Goal: Information Seeking & Learning: Learn about a topic

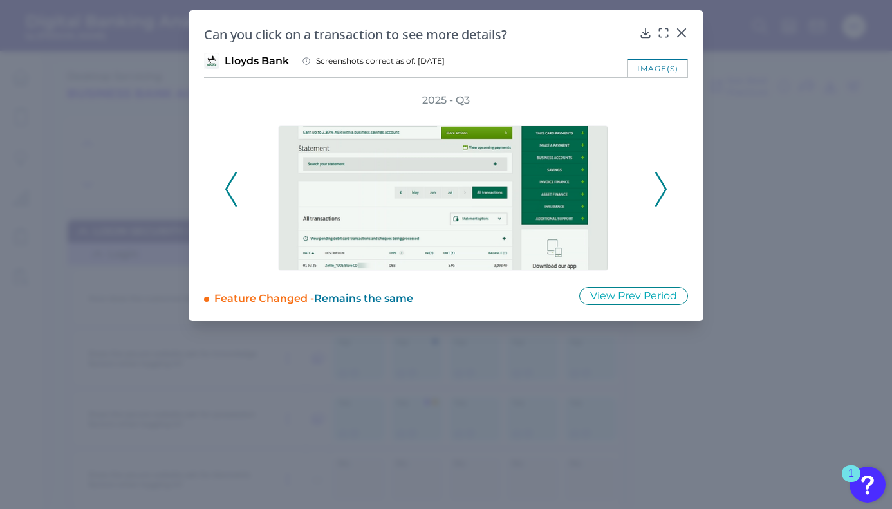
scroll to position [1236, 0]
click at [684, 32] on icon at bounding box center [681, 32] width 13 height 13
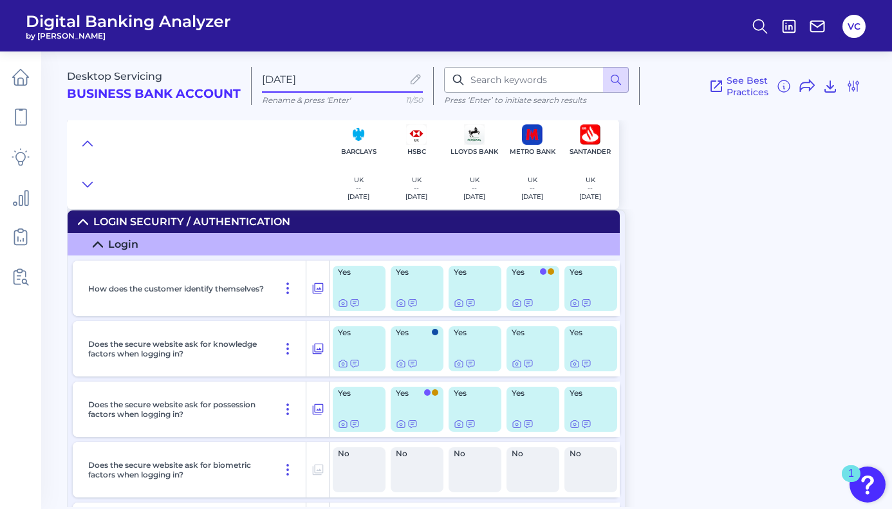
scroll to position [0, 0]
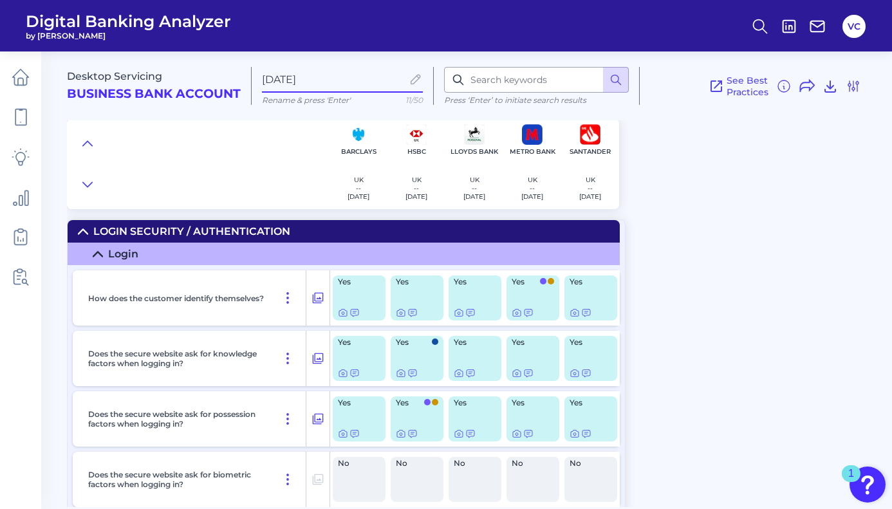
click at [647, 236] on div "Desktop Servicing Business Bank Account [DATE][FINANCIAL_ID] Rename & press 'En…" at bounding box center [479, 274] width 825 height 465
click at [23, 110] on icon at bounding box center [20, 117] width 11 height 16
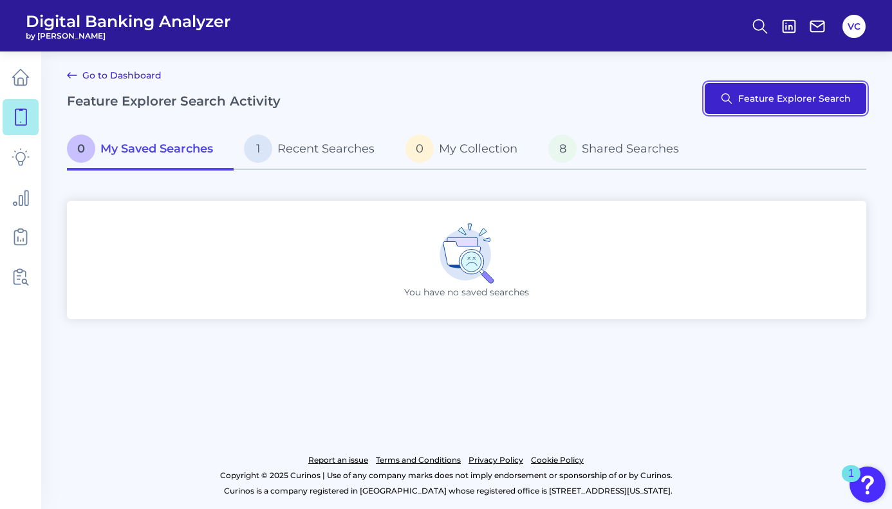
click at [769, 101] on button "Feature Explorer Search" at bounding box center [786, 98] width 162 height 31
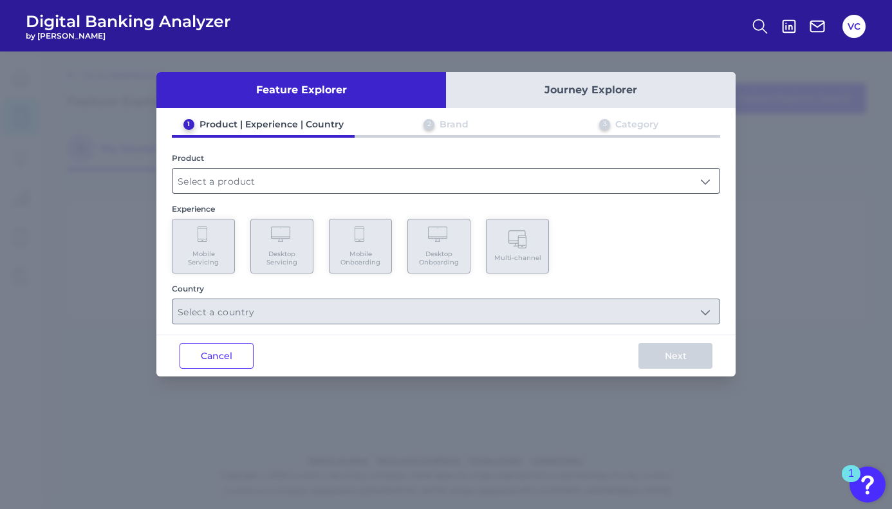
click at [332, 182] on input "text" at bounding box center [445, 181] width 547 height 24
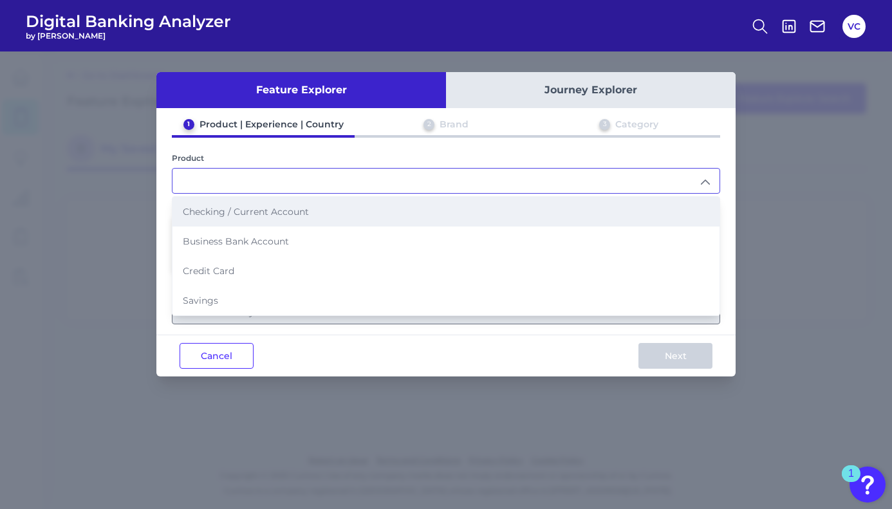
click at [227, 214] on span "Checking / Current Account" at bounding box center [246, 212] width 126 height 12
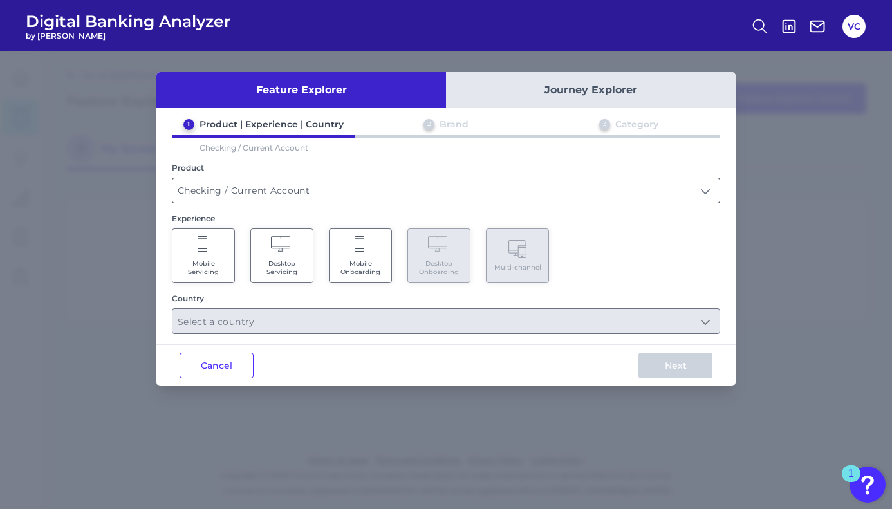
click at [245, 192] on input "Checking / Current Account" at bounding box center [445, 190] width 547 height 24
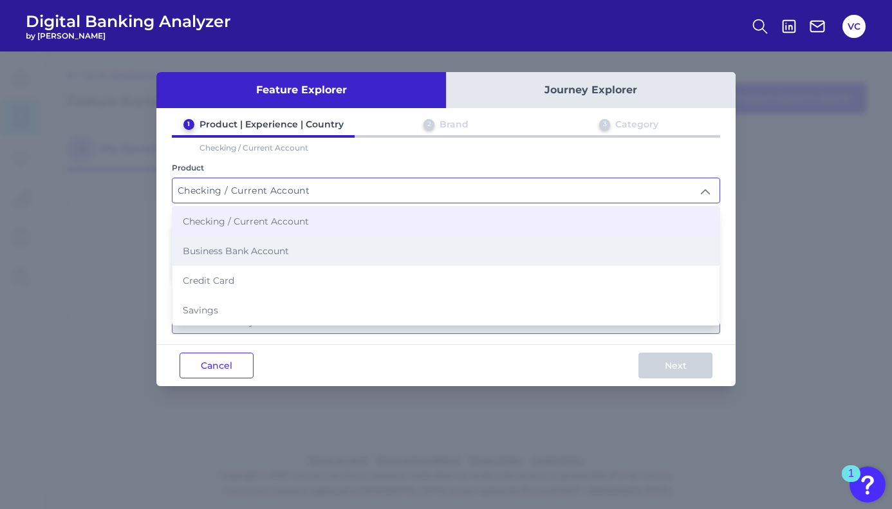
click at [232, 256] on li "Business Bank Account" at bounding box center [445, 251] width 547 height 30
type input "Business Bank Account"
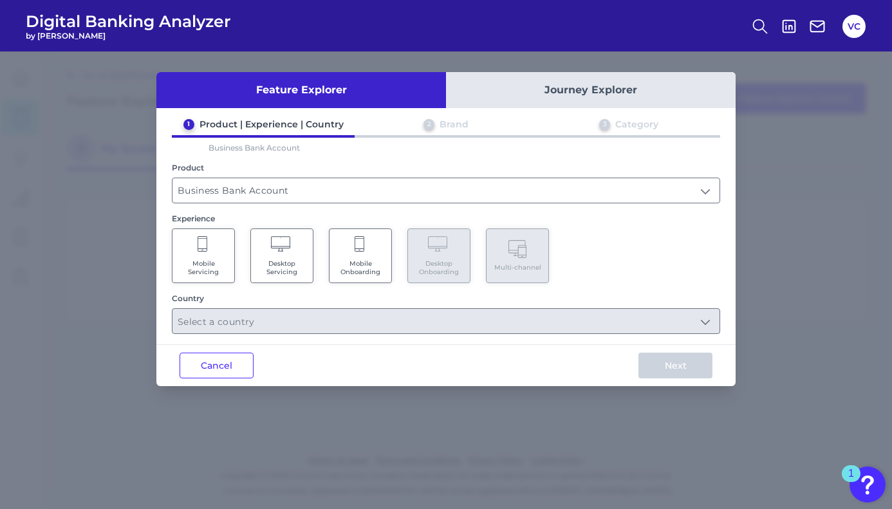
click at [286, 265] on span "Desktop Servicing" at bounding box center [281, 267] width 49 height 17
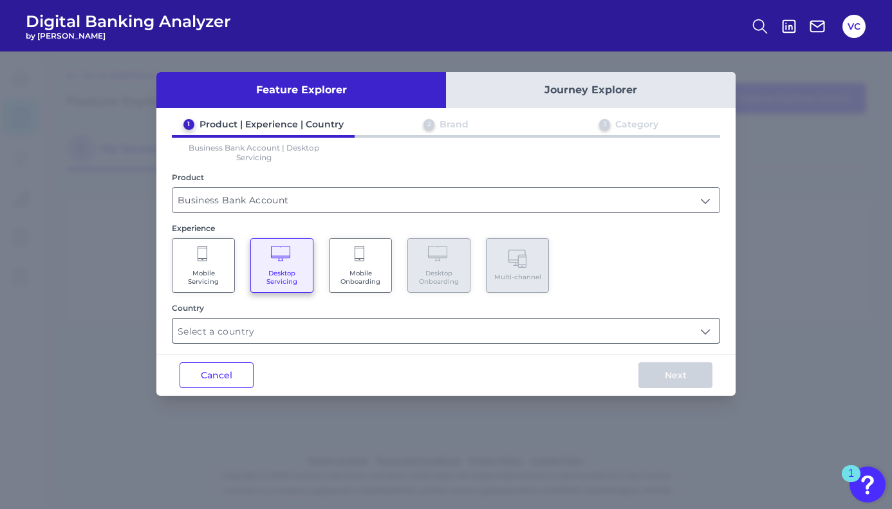
click at [311, 335] on input "text" at bounding box center [445, 331] width 547 height 24
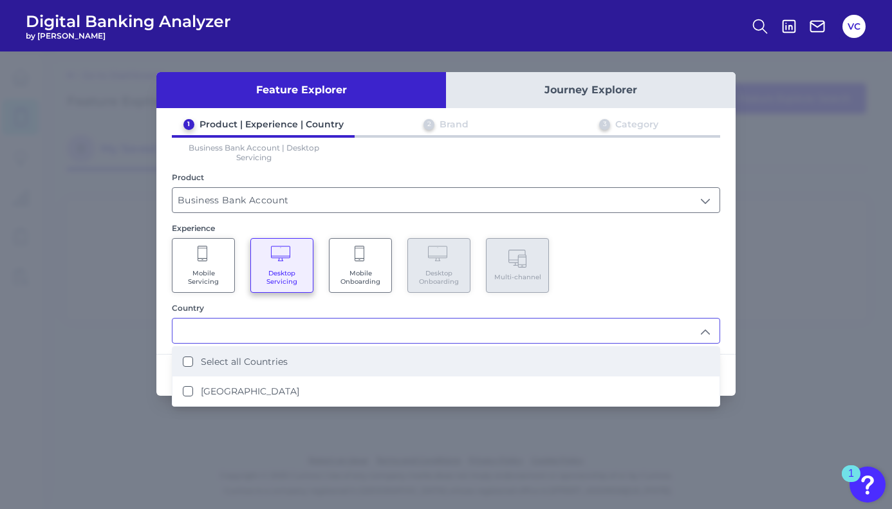
click at [189, 358] on Countries "Select all Countries" at bounding box center [188, 362] width 10 height 10
type input "Select all Countries"
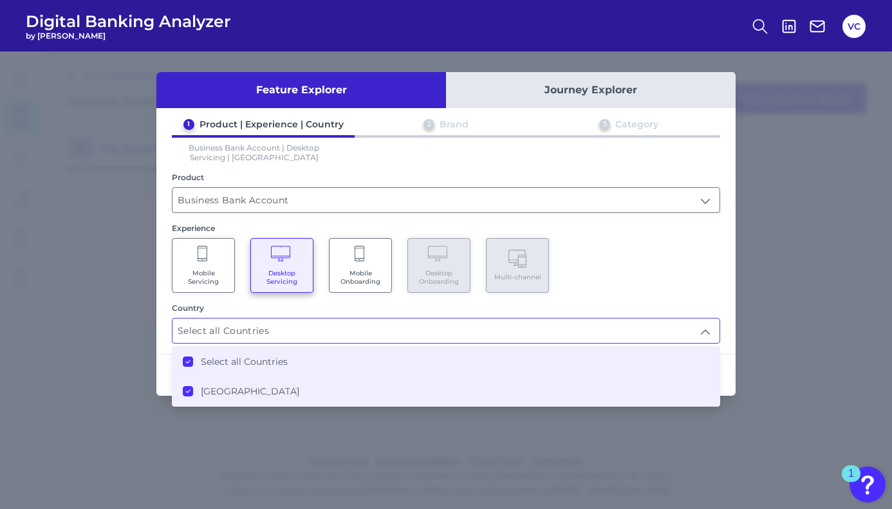
click at [166, 337] on div "1 Product | Experience | Country 2 Brand 3 Category Business Bank Account | Des…" at bounding box center [445, 230] width 579 height 225
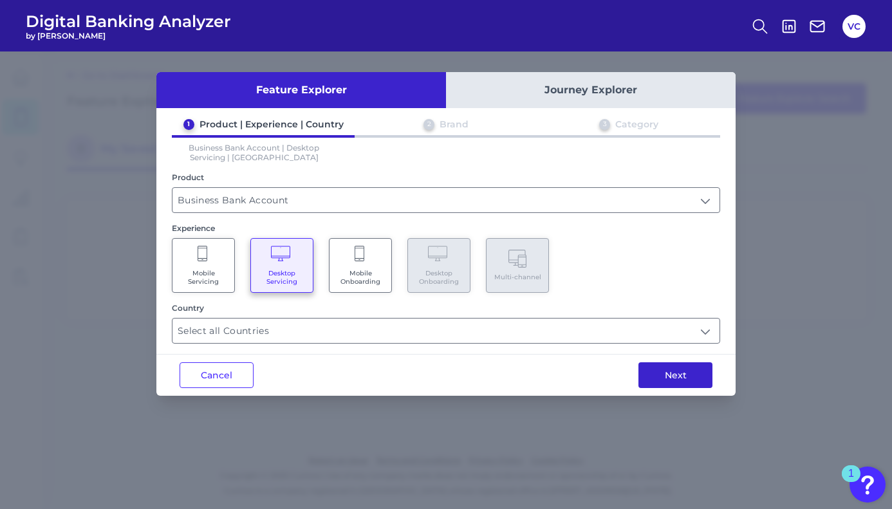
click at [667, 378] on button "Next" at bounding box center [675, 375] width 74 height 26
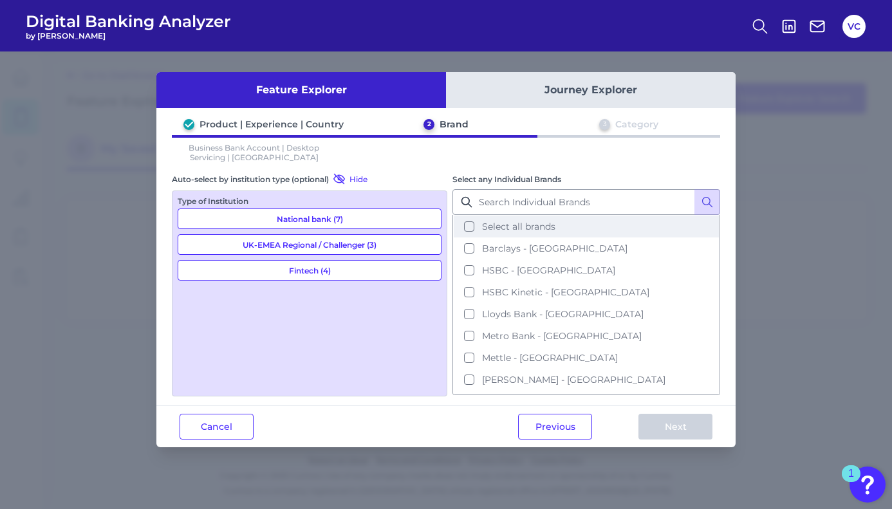
click at [468, 225] on button "Select all brands" at bounding box center [586, 227] width 265 height 22
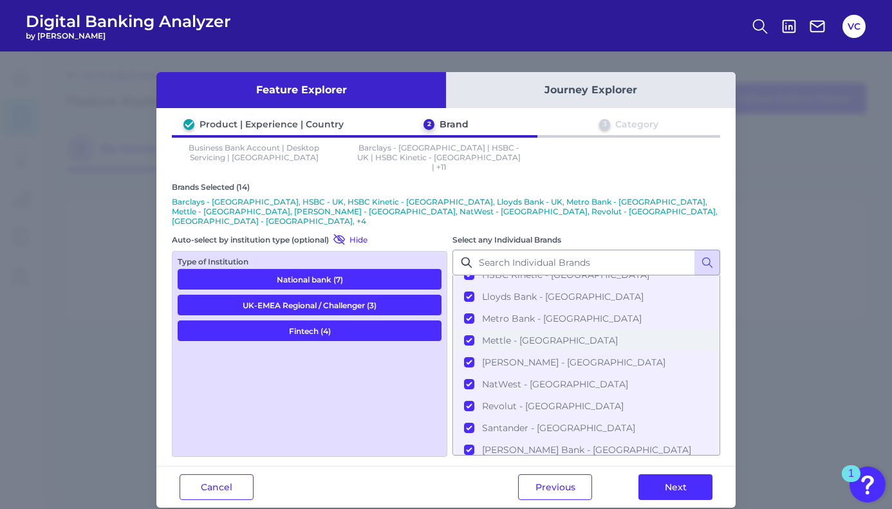
scroll to position [92, 0]
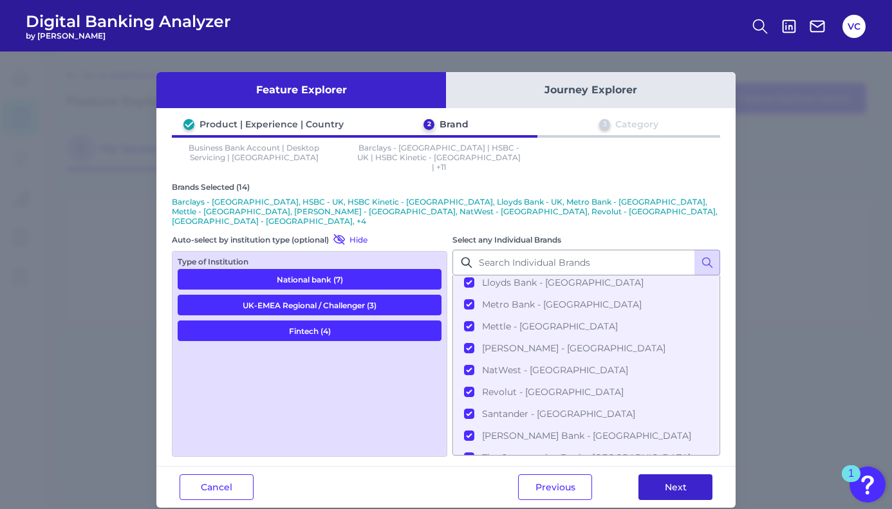
click at [672, 474] on button "Next" at bounding box center [675, 487] width 74 height 26
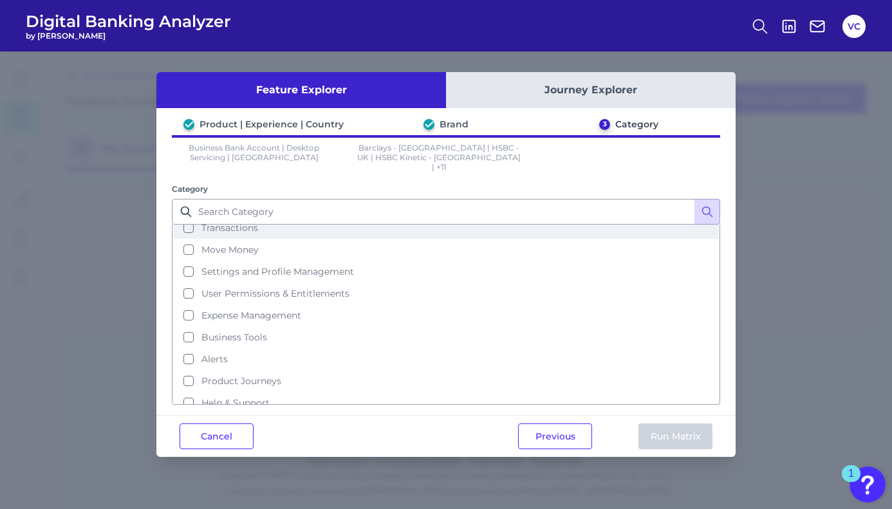
scroll to position [77, 0]
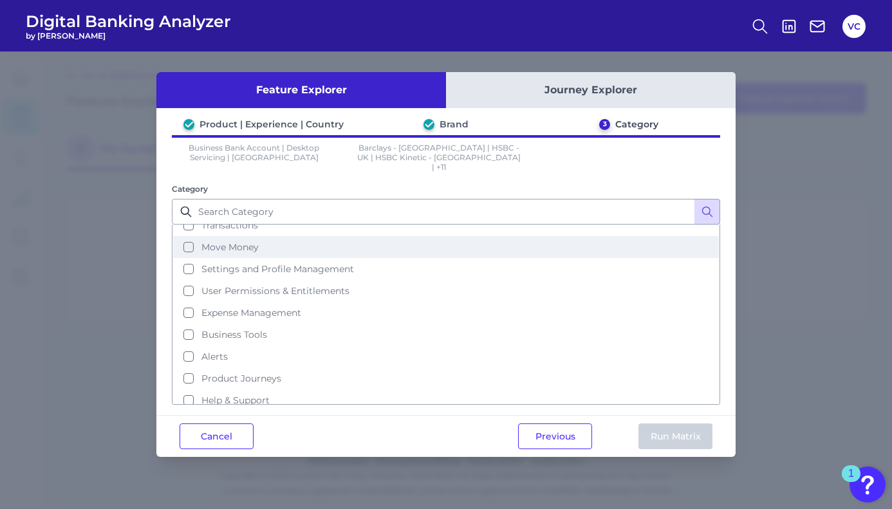
click at [188, 236] on button "Move Money" at bounding box center [446, 247] width 546 height 22
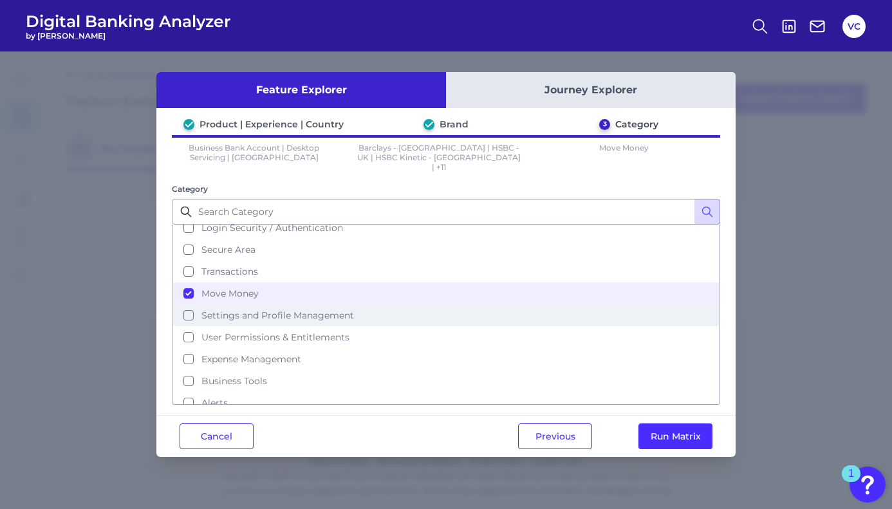
scroll to position [9, 0]
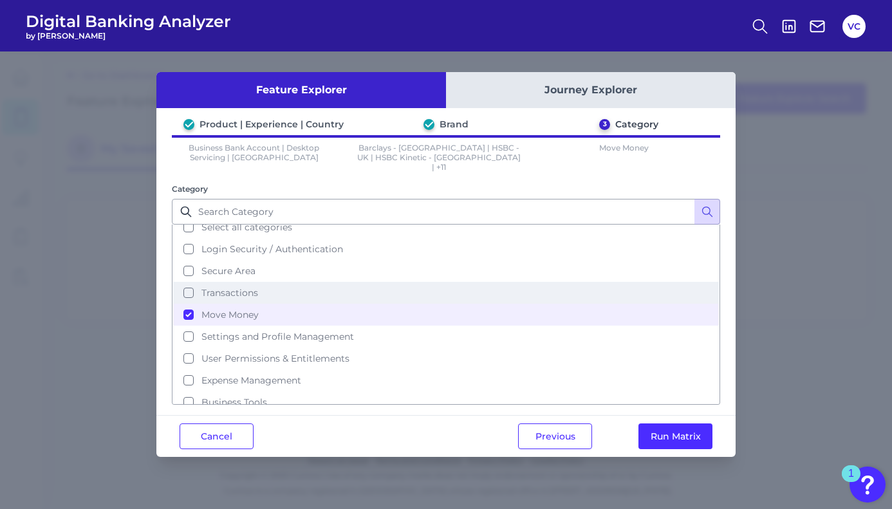
click at [188, 282] on button "Transactions" at bounding box center [446, 293] width 546 height 22
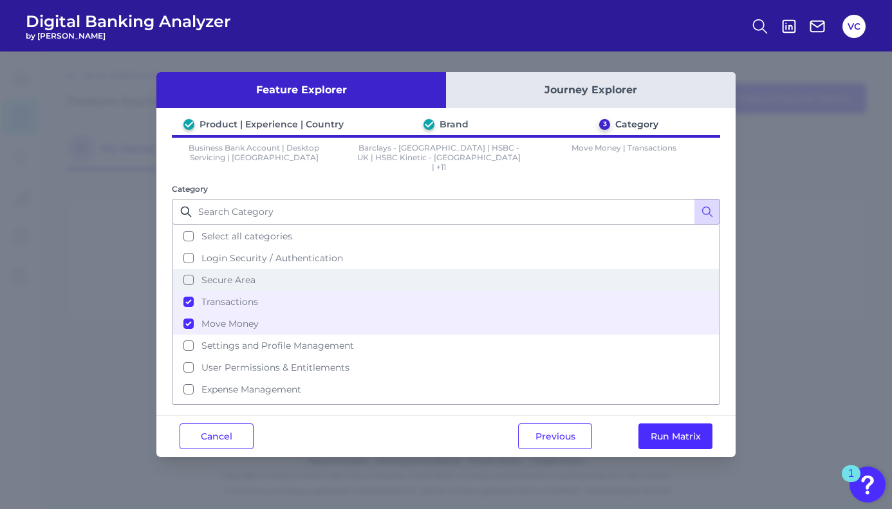
click at [187, 269] on button "Secure Area" at bounding box center [446, 280] width 546 height 22
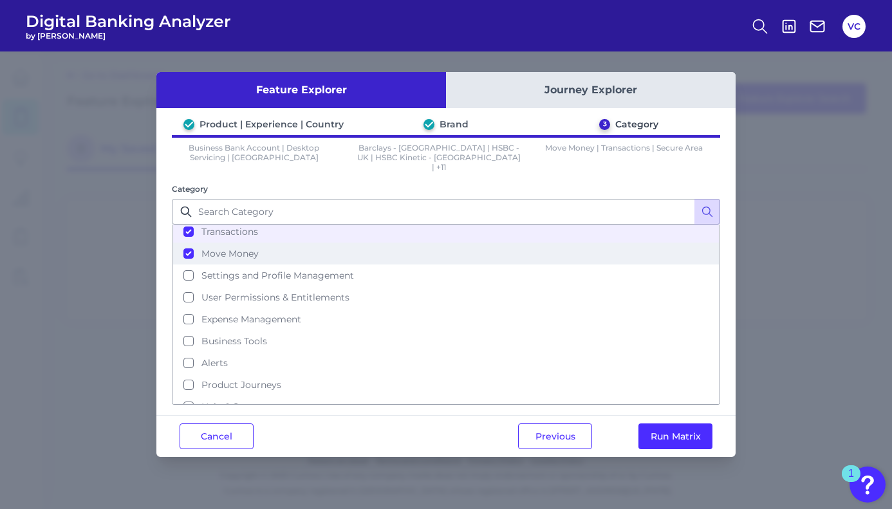
scroll to position [77, 0]
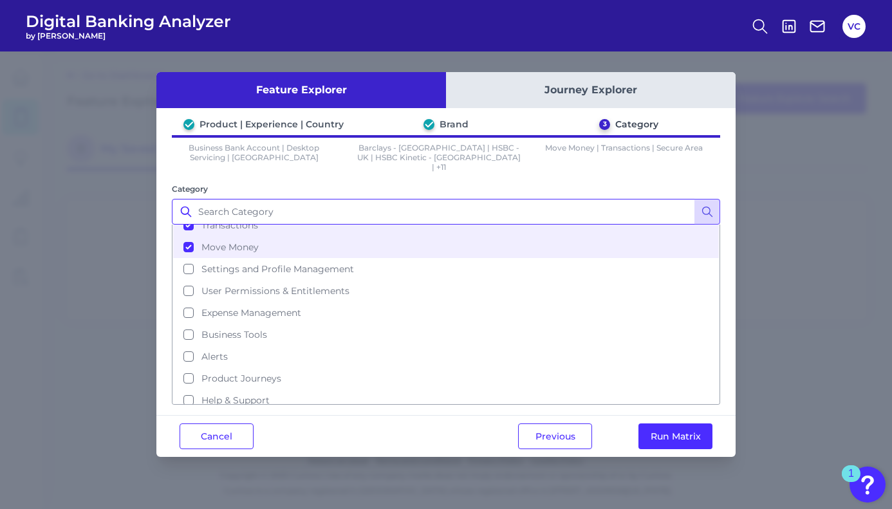
click at [232, 202] on input "Category" at bounding box center [446, 212] width 548 height 26
type input "in"
click at [701, 205] on icon at bounding box center [707, 211] width 13 height 13
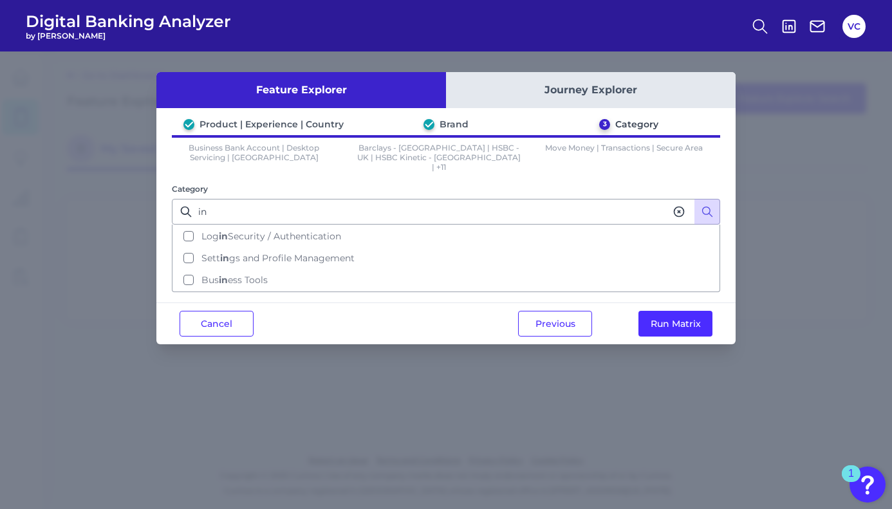
click at [682, 205] on icon at bounding box center [678, 211] width 13 height 13
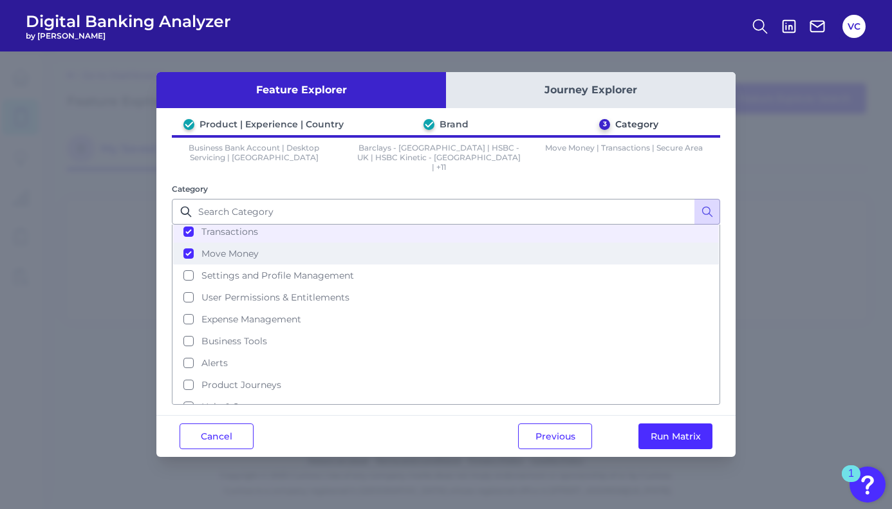
scroll to position [77, 0]
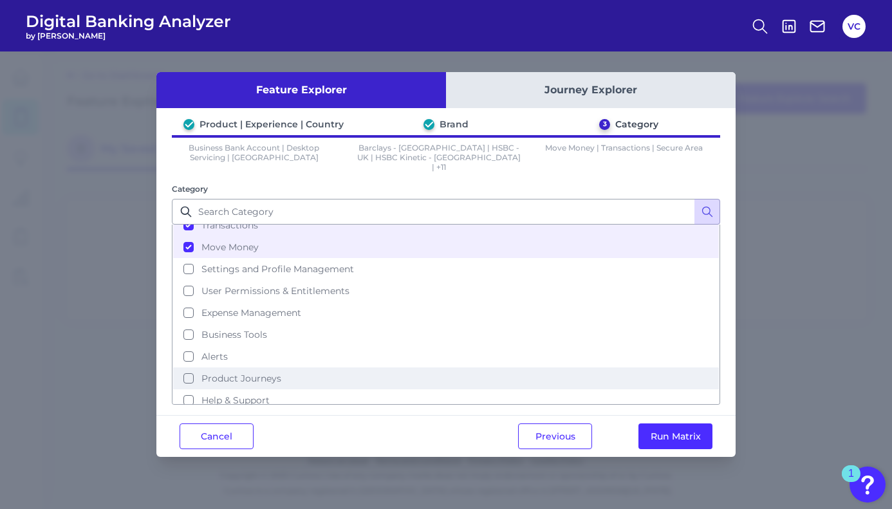
click at [186, 367] on button "Product Journeys" at bounding box center [446, 378] width 546 height 22
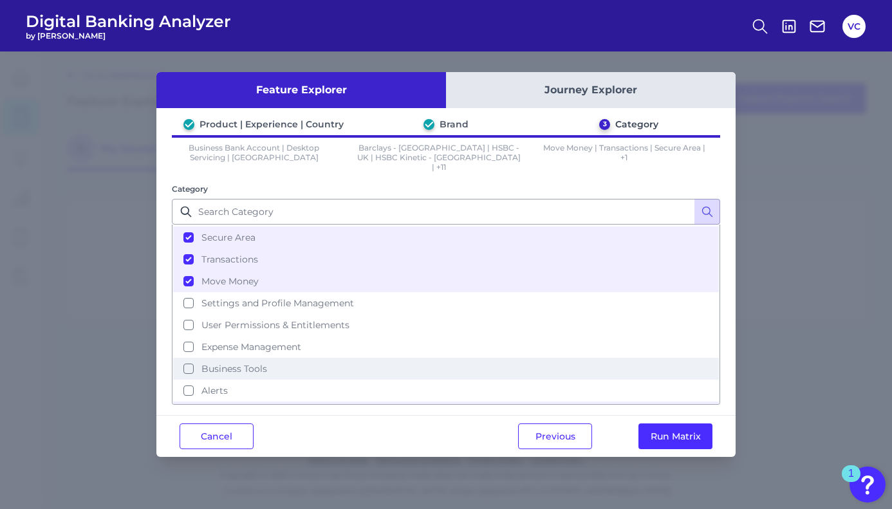
scroll to position [0, 0]
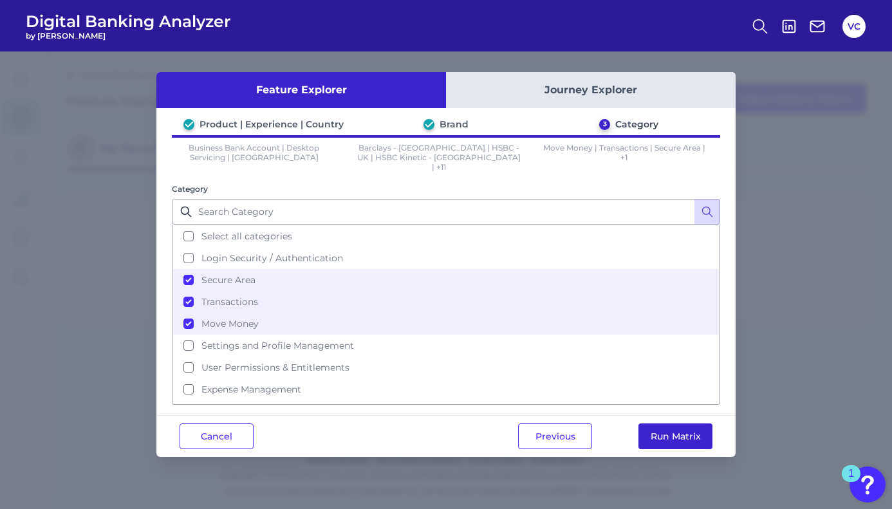
click at [667, 423] on button "Run Matrix" at bounding box center [675, 436] width 74 height 26
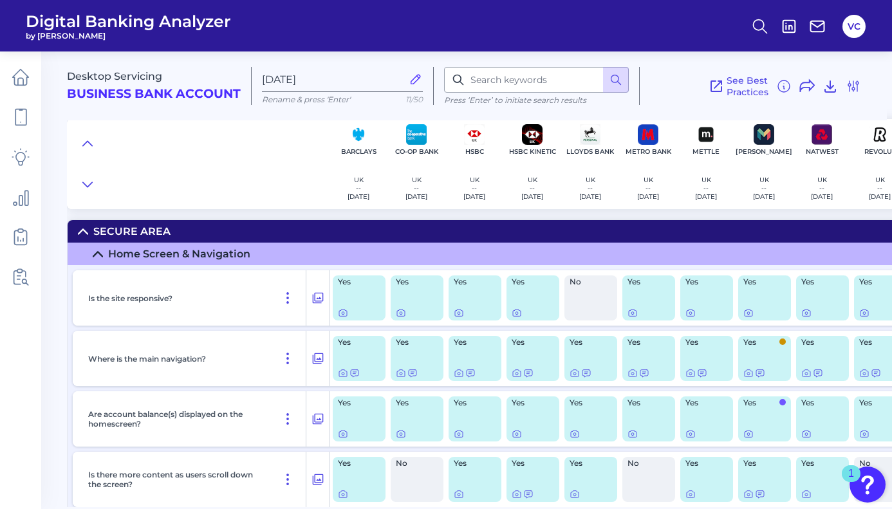
scroll to position [0, 260]
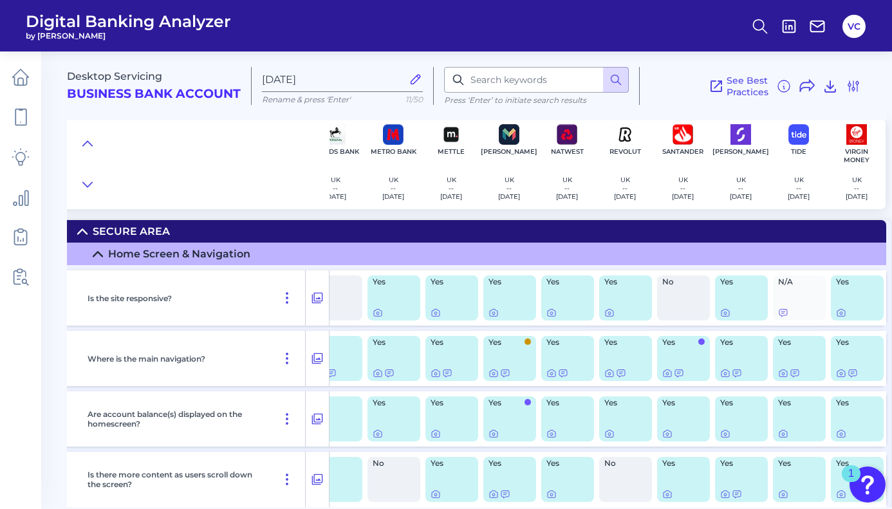
click at [730, 259] on summary "Home Screen & Navigation" at bounding box center [349, 254] width 1073 height 23
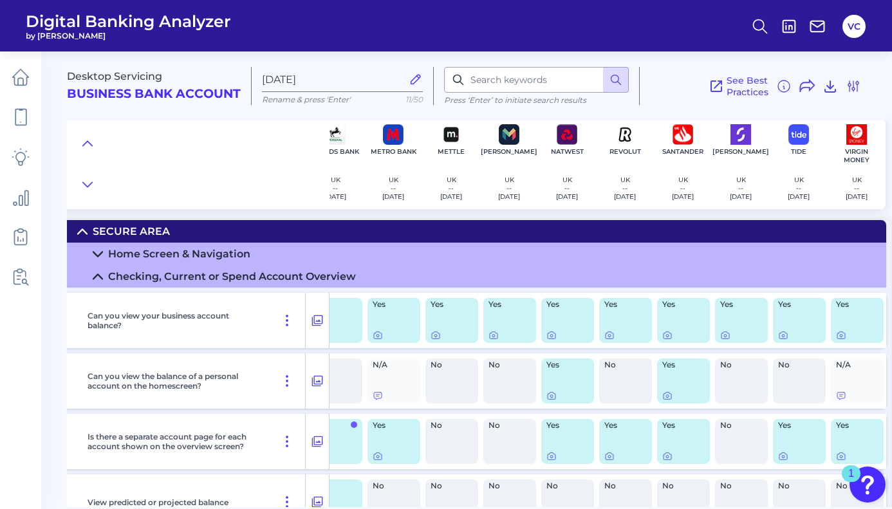
click at [695, 280] on summary "Checking, Current or Spend Account Overview" at bounding box center [349, 276] width 1073 height 23
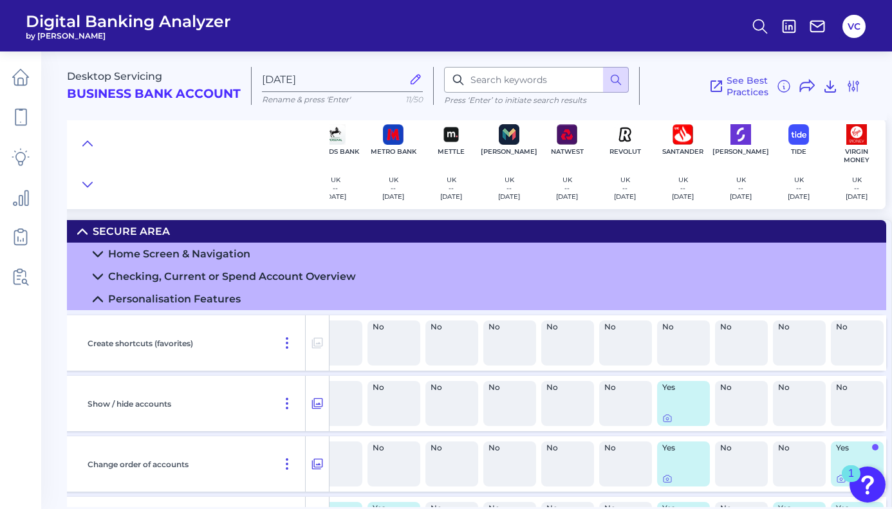
click at [680, 308] on summary "Personalisation Features" at bounding box center [349, 299] width 1073 height 23
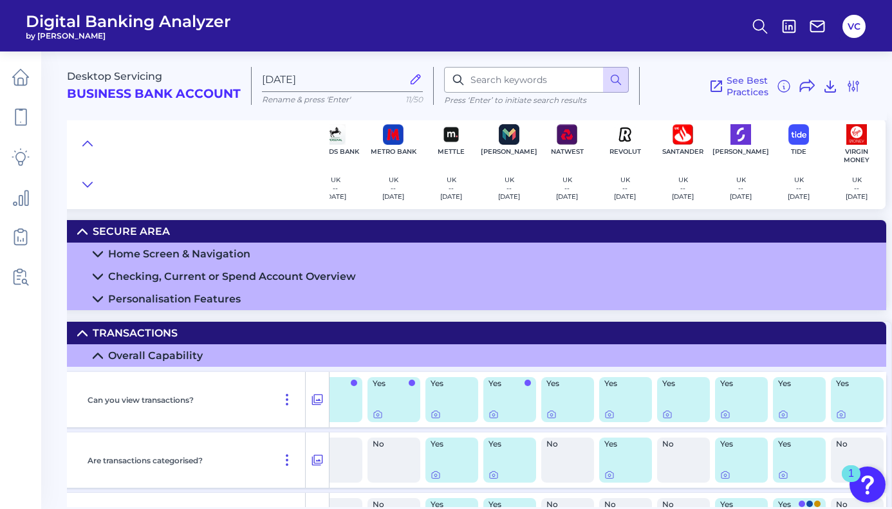
click at [651, 360] on summary "Overall Capability" at bounding box center [349, 355] width 1073 height 23
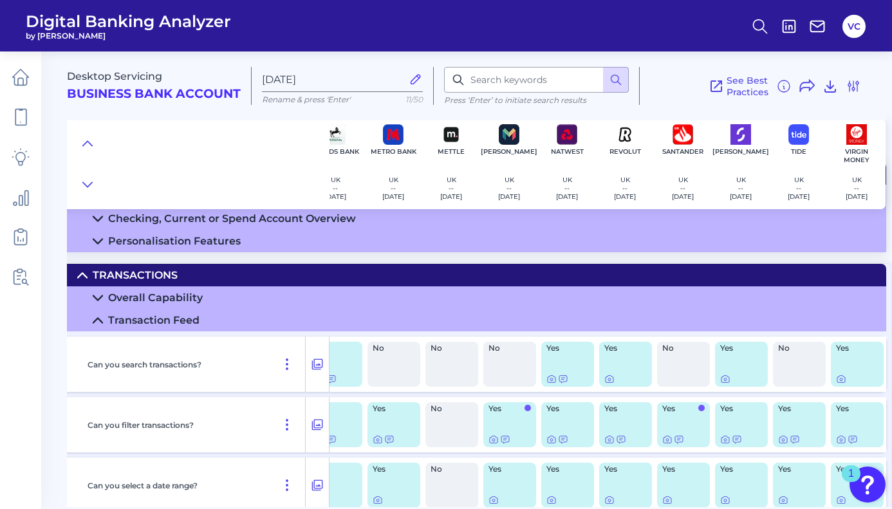
scroll to position [93, 260]
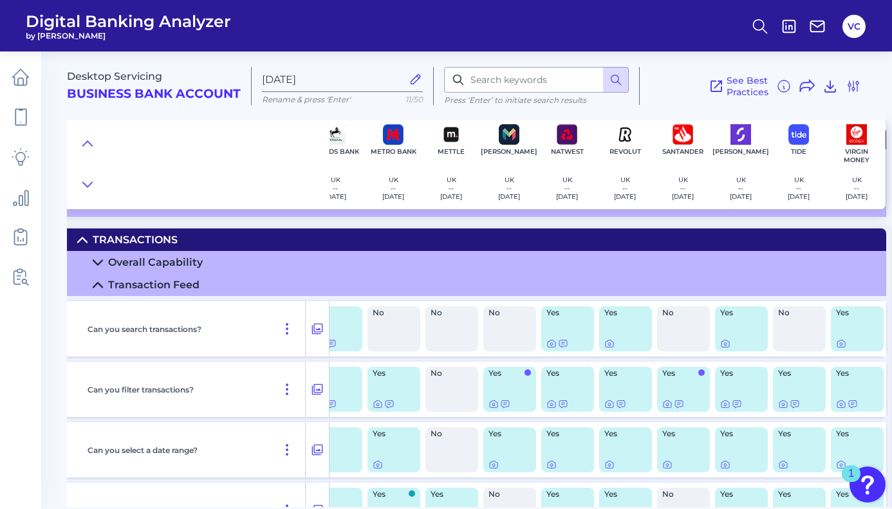
click at [598, 286] on summary "Transaction Feed" at bounding box center [349, 284] width 1073 height 23
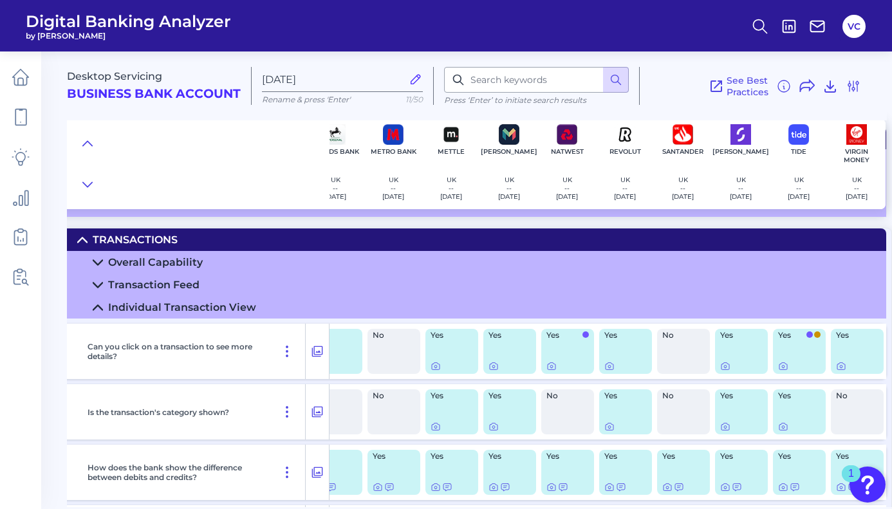
click at [594, 312] on summary "Individual Transaction View" at bounding box center [349, 307] width 1073 height 23
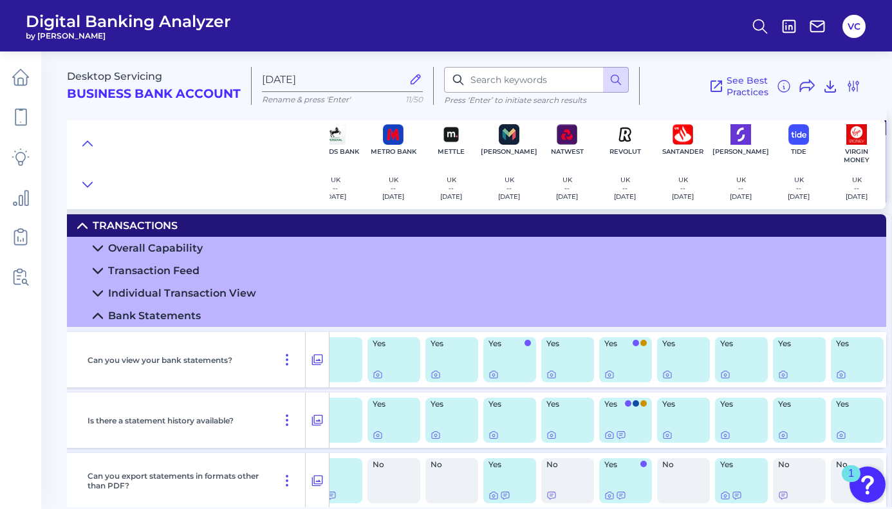
scroll to position [111, 260]
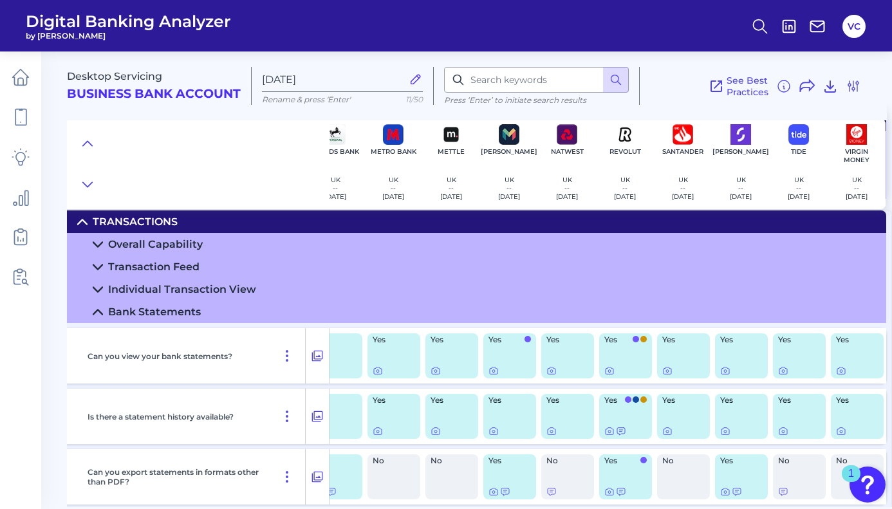
click at [207, 291] on div "Individual Transaction View" at bounding box center [182, 289] width 148 height 12
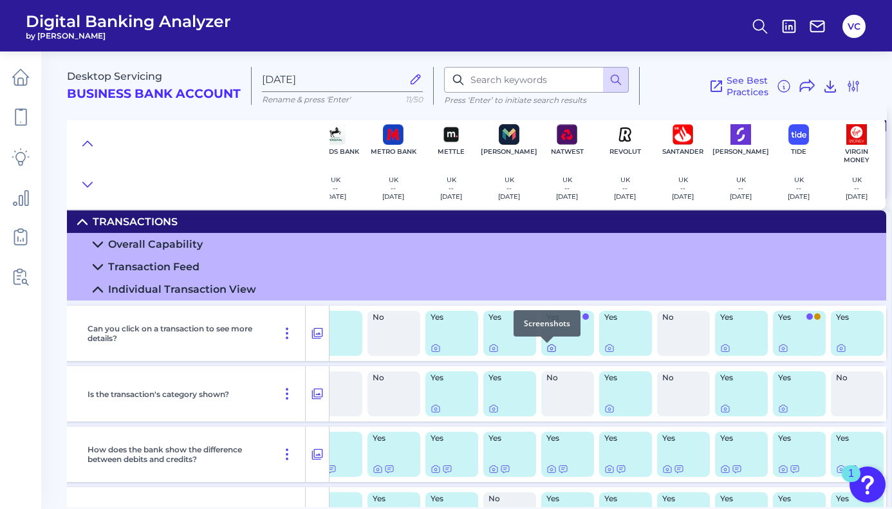
click at [548, 352] on icon at bounding box center [552, 348] width 8 height 7
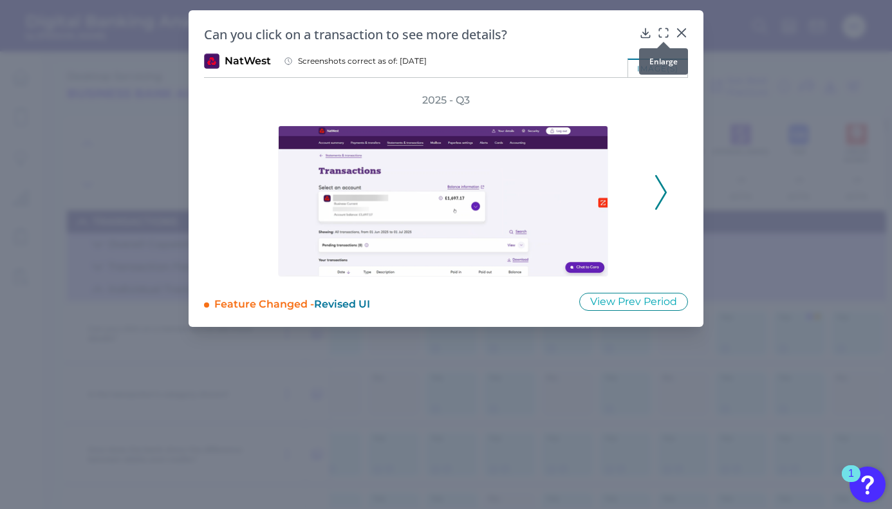
click at [663, 33] on icon at bounding box center [663, 32] width 13 height 13
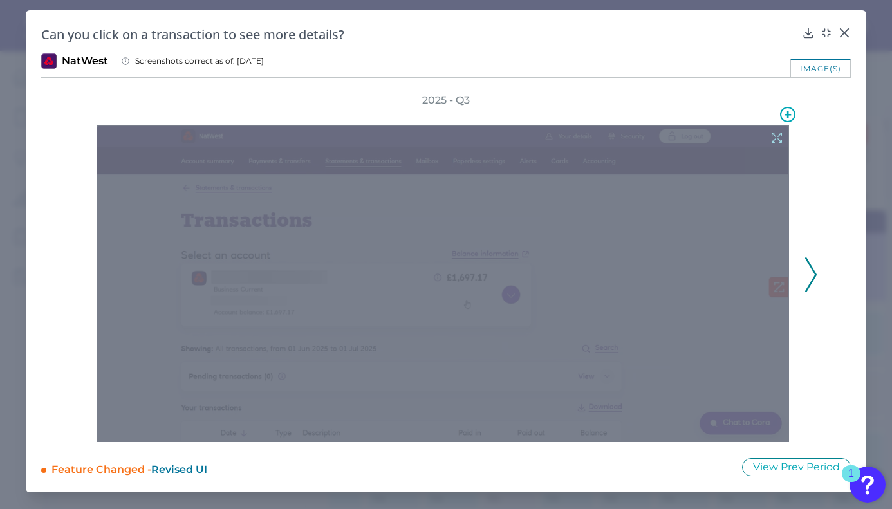
click at [780, 141] on icon at bounding box center [777, 138] width 10 height 10
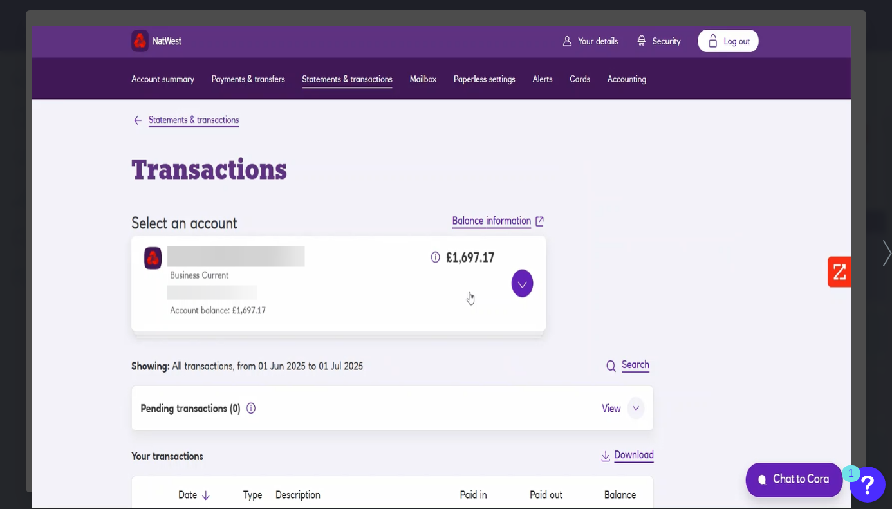
click at [875, 198] on div at bounding box center [446, 254] width 892 height 509
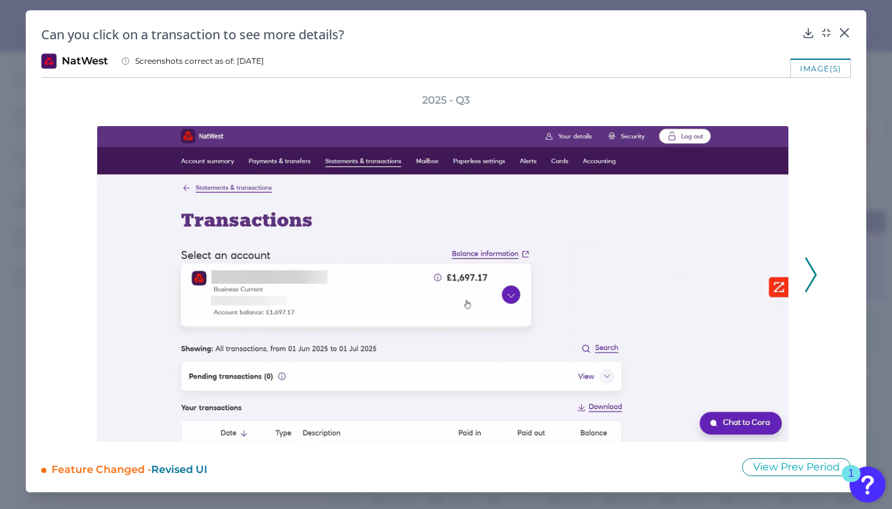
click at [815, 273] on polyline at bounding box center [811, 274] width 10 height 33
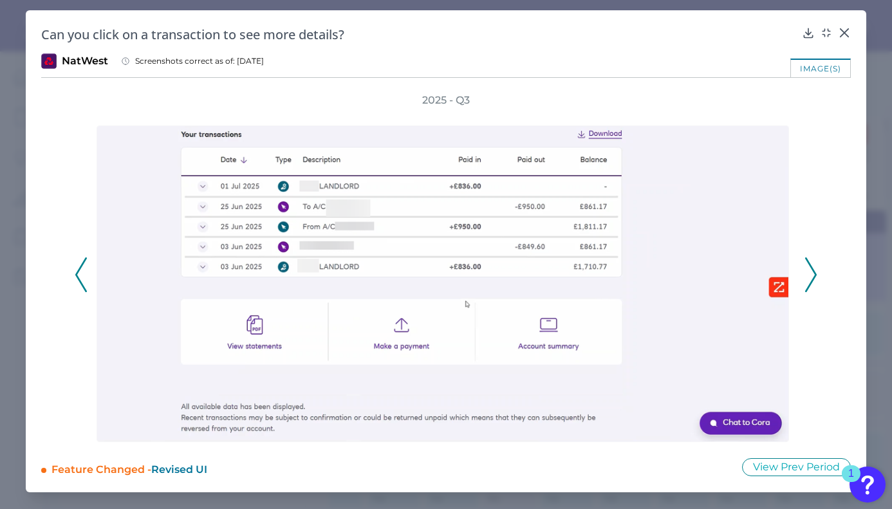
click at [815, 273] on polyline at bounding box center [811, 274] width 10 height 33
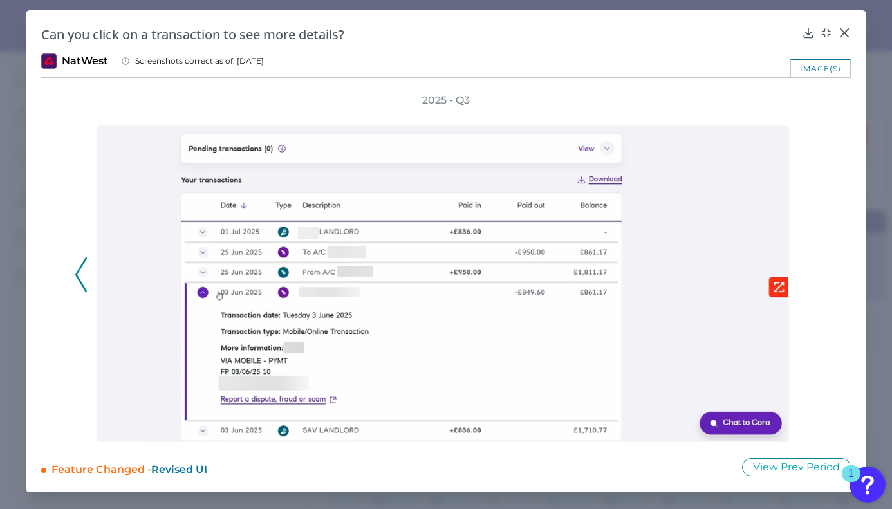
click at [815, 273] on div "2025 - Q3" at bounding box center [446, 267] width 743 height 349
click at [847, 32] on icon at bounding box center [844, 32] width 13 height 13
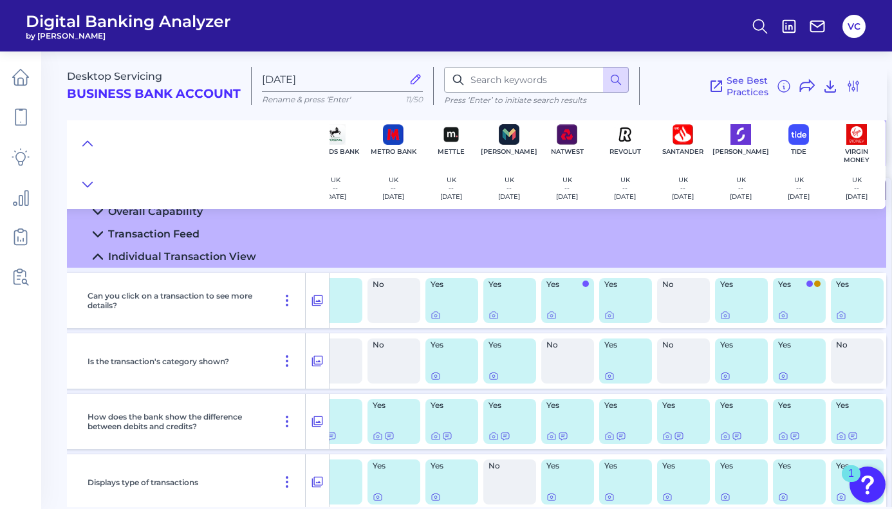
scroll to position [147, 260]
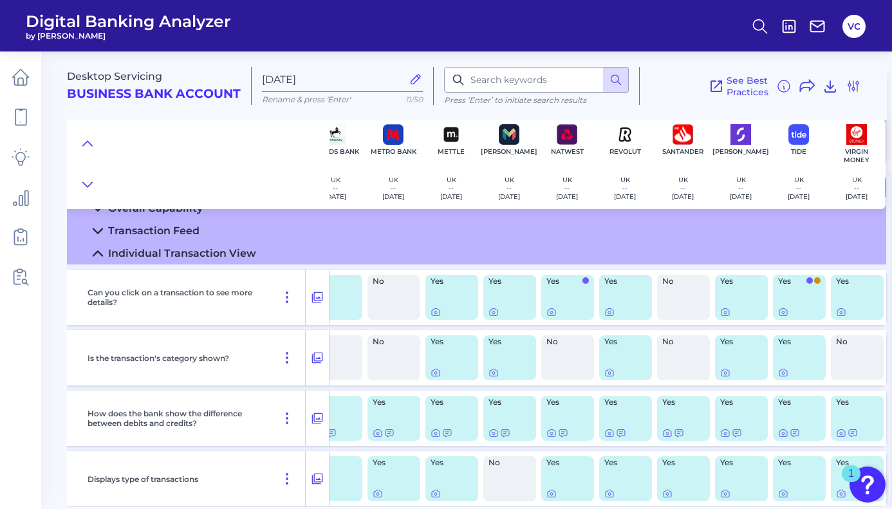
click at [221, 257] on div "Individual Transaction View" at bounding box center [182, 253] width 148 height 12
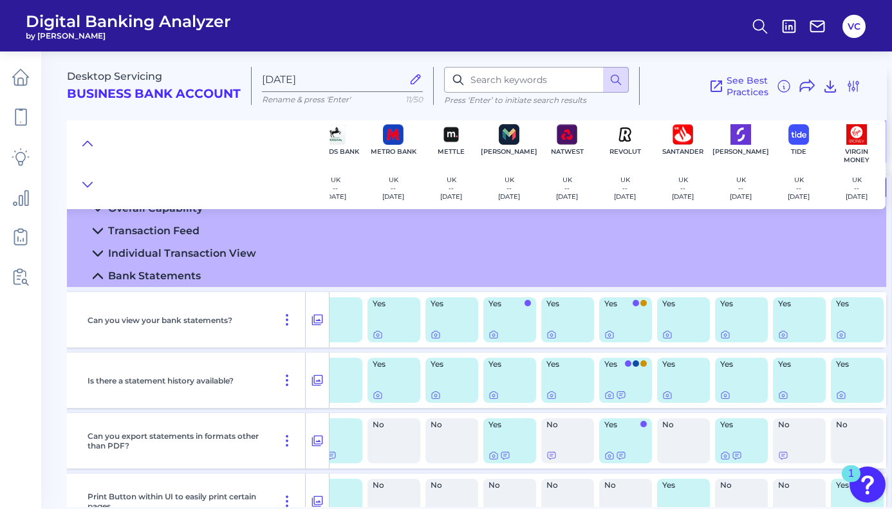
click at [218, 284] on summary "Bank Statements" at bounding box center [349, 275] width 1073 height 23
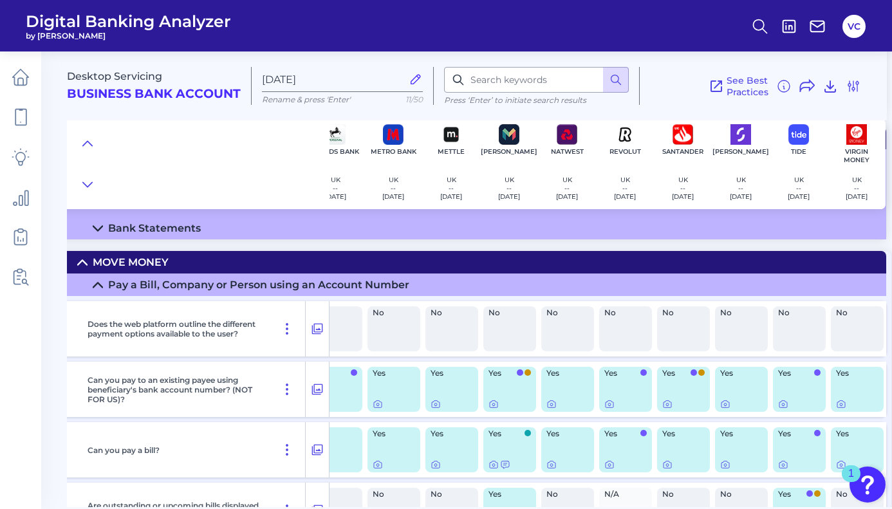
scroll to position [196, 260]
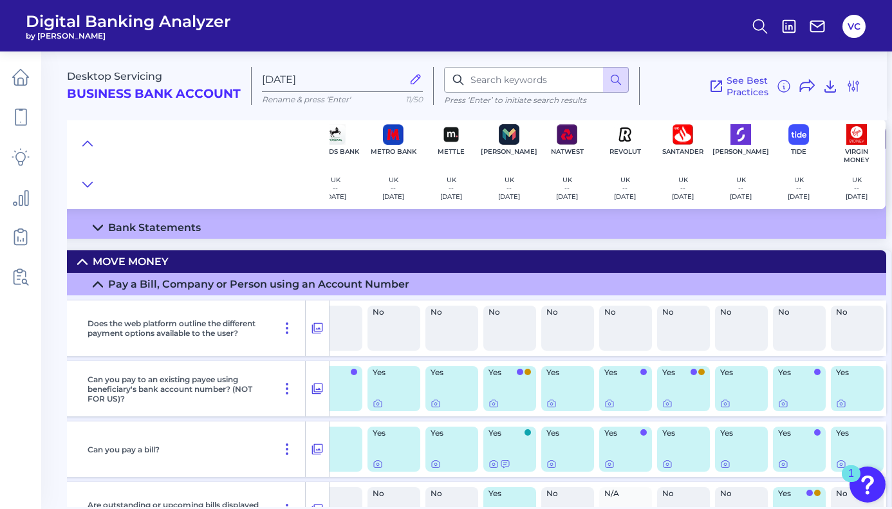
click at [221, 284] on div "Pay a Bill, Company or Person using an Account Number" at bounding box center [258, 284] width 301 height 12
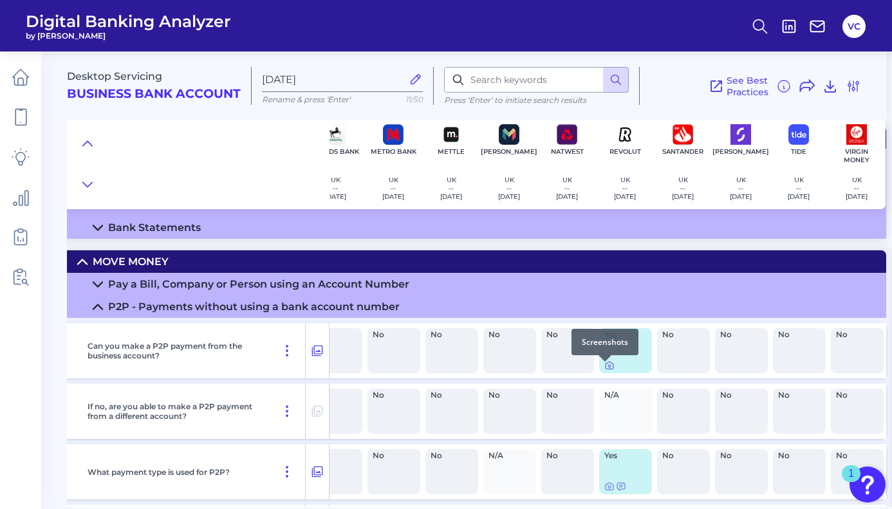
click at [604, 371] on icon at bounding box center [609, 365] width 10 height 10
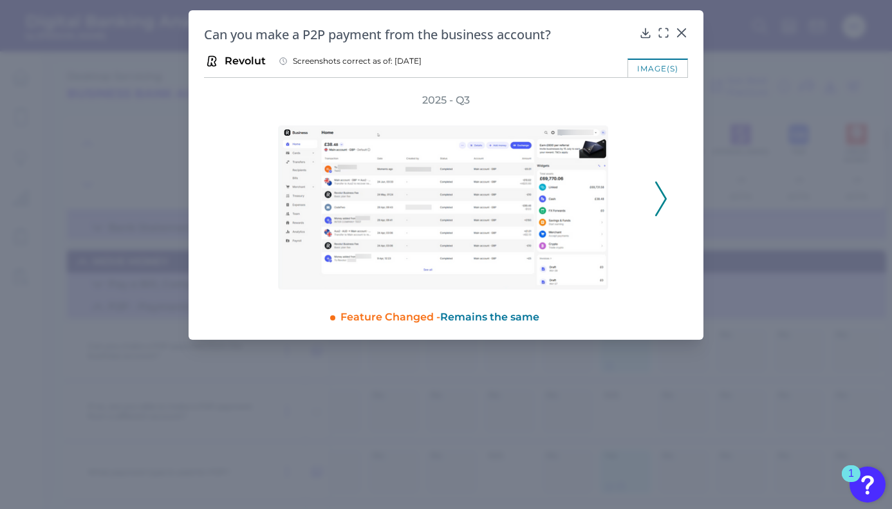
click at [662, 196] on icon at bounding box center [661, 198] width 12 height 35
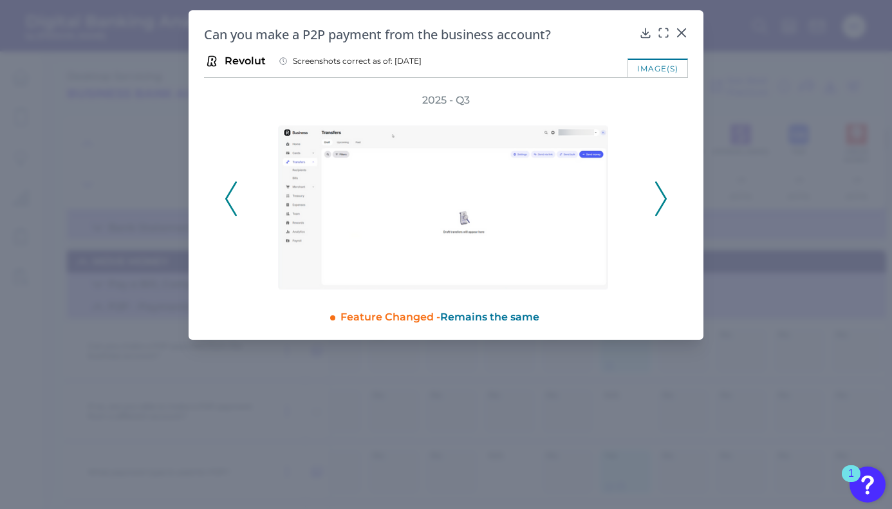
click at [662, 196] on icon at bounding box center [661, 198] width 12 height 35
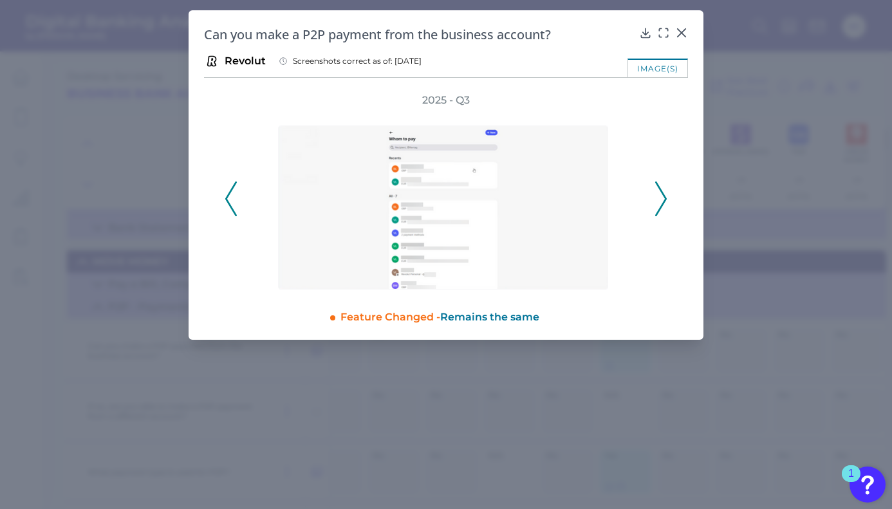
click at [662, 196] on icon at bounding box center [661, 198] width 12 height 35
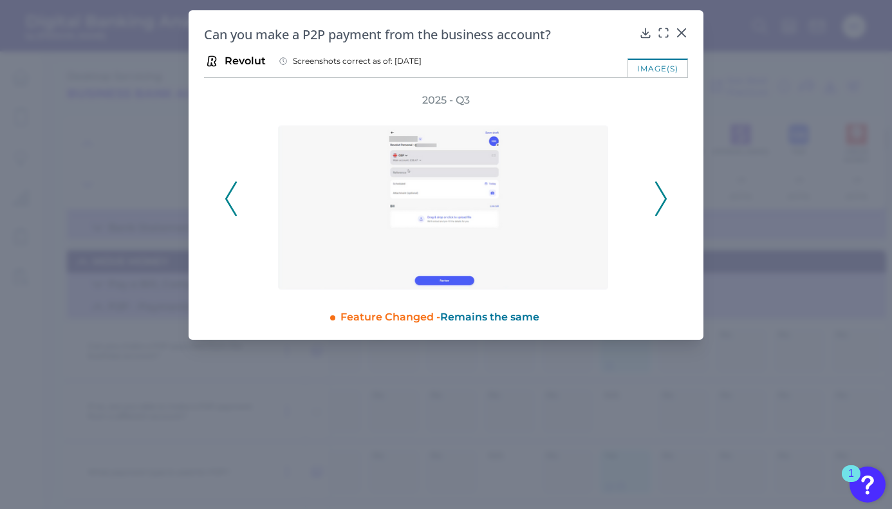
click at [662, 196] on icon at bounding box center [661, 198] width 12 height 35
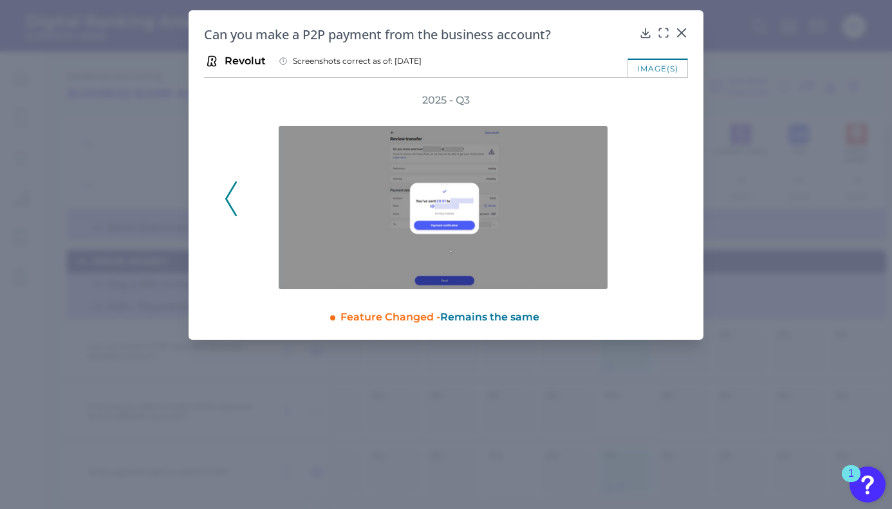
click at [228, 194] on polyline at bounding box center [231, 198] width 10 height 33
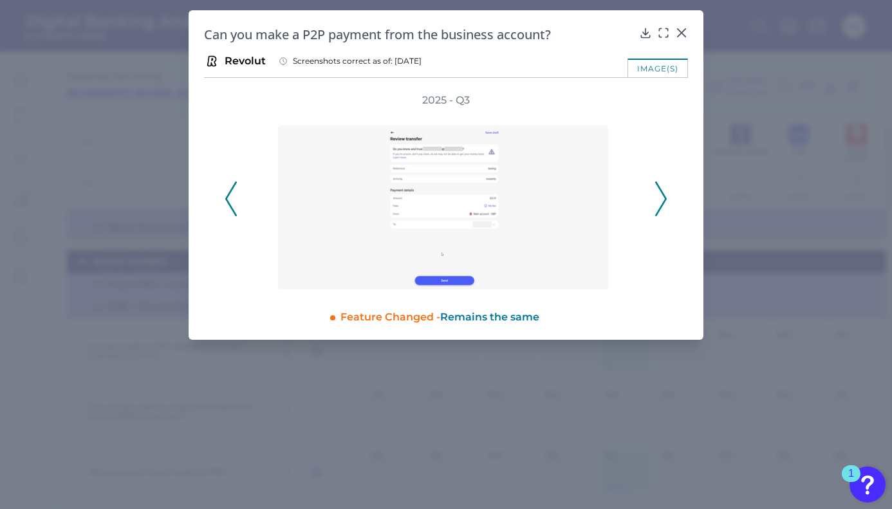
click at [228, 194] on polyline at bounding box center [231, 198] width 10 height 33
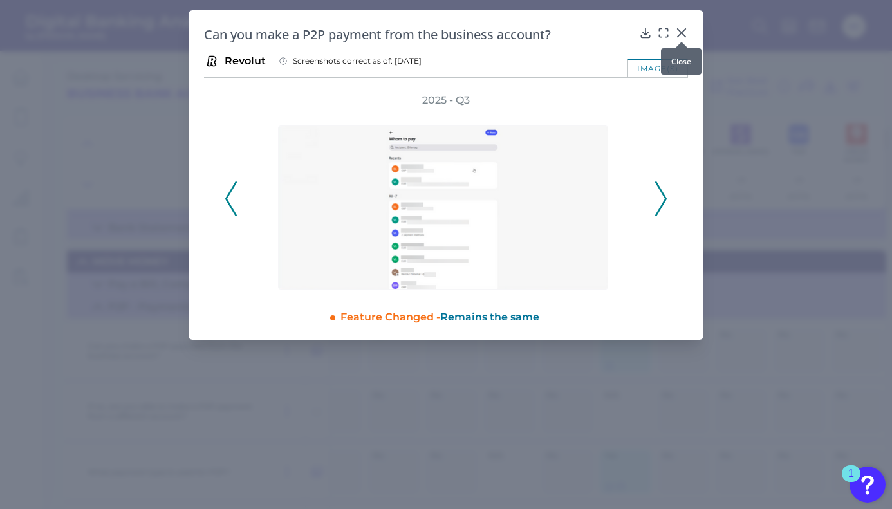
click at [683, 37] on div at bounding box center [681, 41] width 13 height 13
click at [685, 33] on icon at bounding box center [681, 32] width 13 height 13
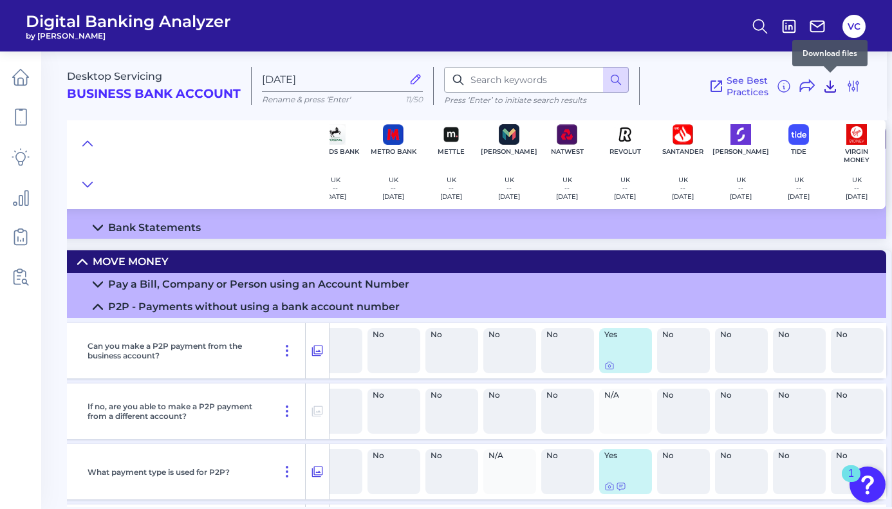
click at [830, 86] on icon at bounding box center [830, 86] width 10 height 11
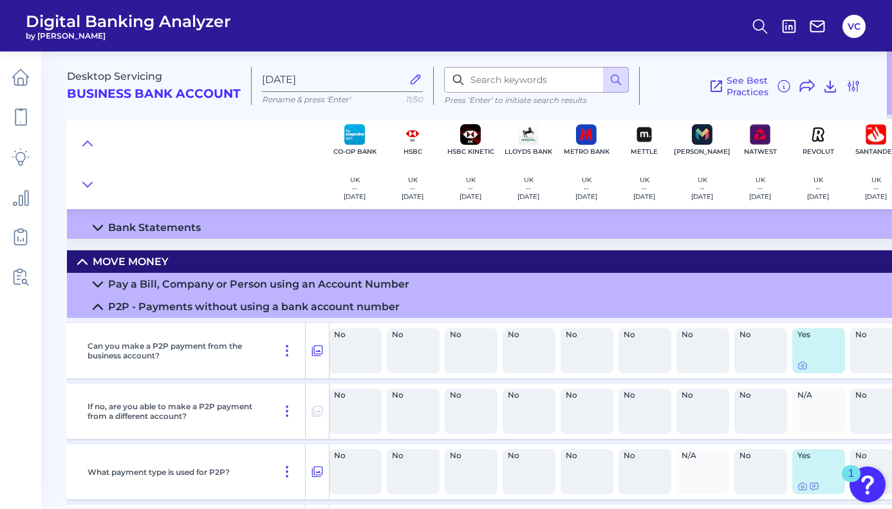
scroll to position [196, 0]
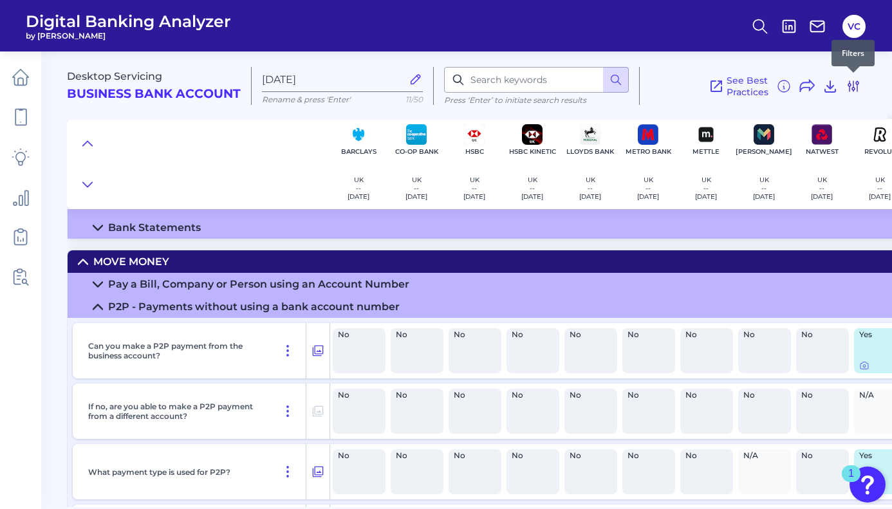
click at [853, 89] on icon at bounding box center [853, 86] width 10 height 10
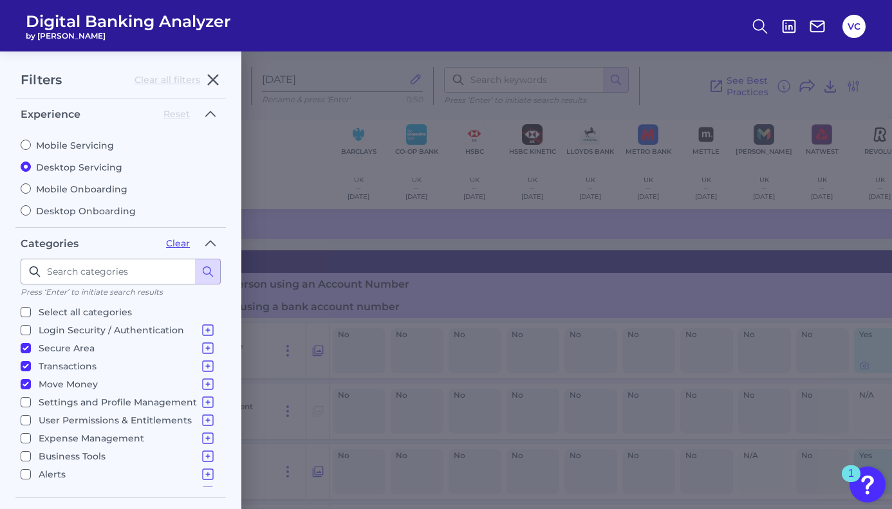
scroll to position [31, 0]
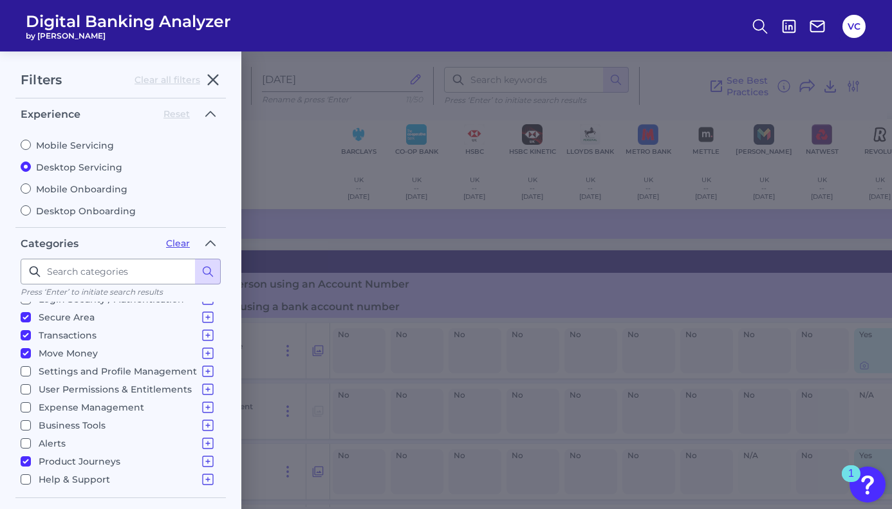
click at [840, 102] on div "Filters Clear all filters Experience Reset Mobile Servicing Desktop Servicing M…" at bounding box center [446, 280] width 892 height 458
click at [218, 78] on icon "button" at bounding box center [212, 79] width 15 height 15
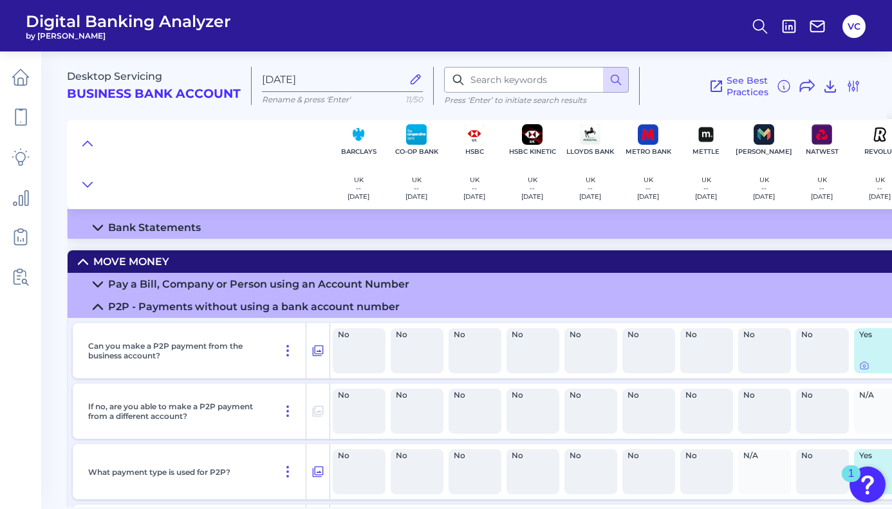
scroll to position [0, 0]
click at [786, 89] on icon at bounding box center [783, 86] width 15 height 15
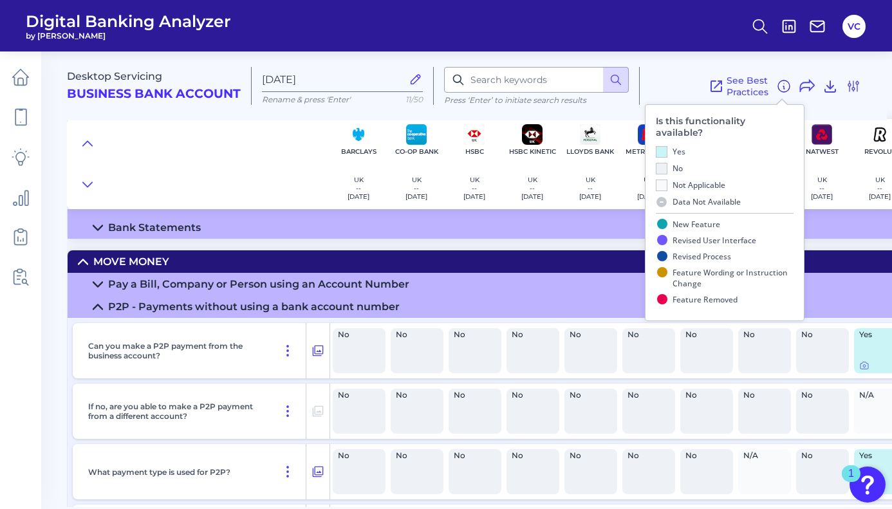
click at [786, 89] on icon at bounding box center [783, 86] width 15 height 15
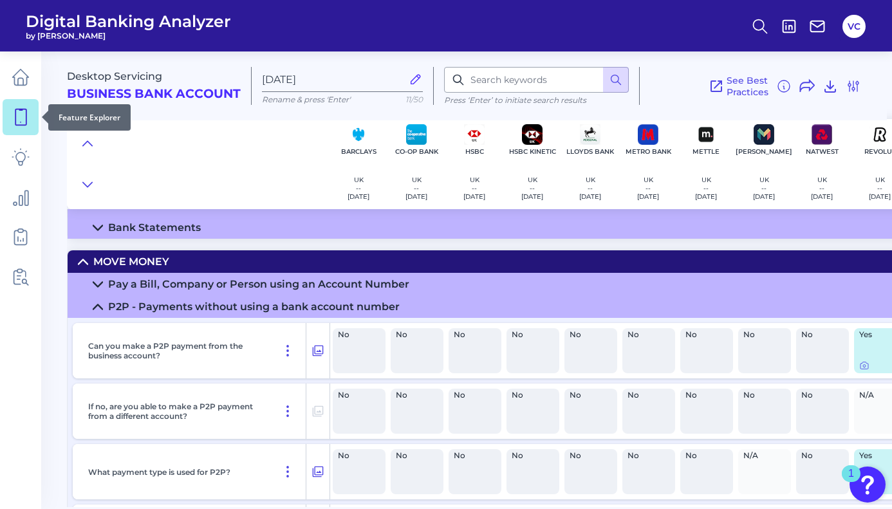
click at [18, 120] on icon at bounding box center [21, 117] width 18 height 18
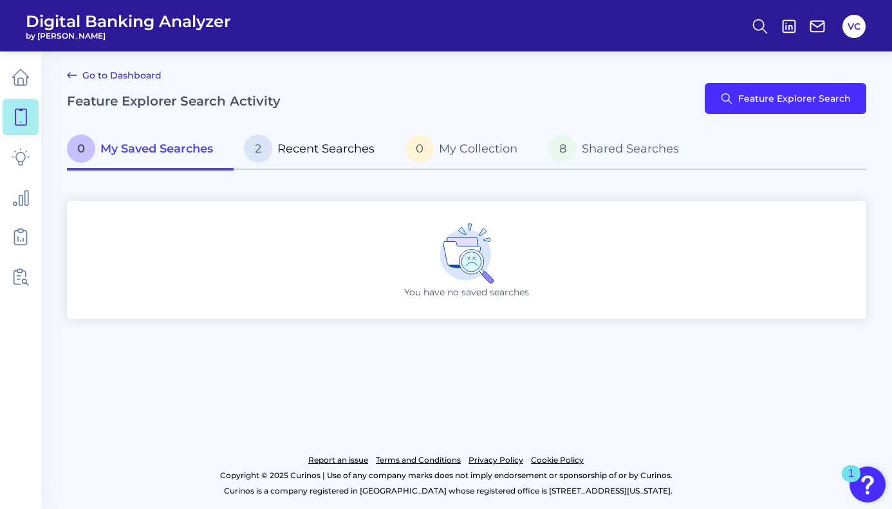
click at [325, 142] on span "Recent Searches" at bounding box center [325, 149] width 97 height 14
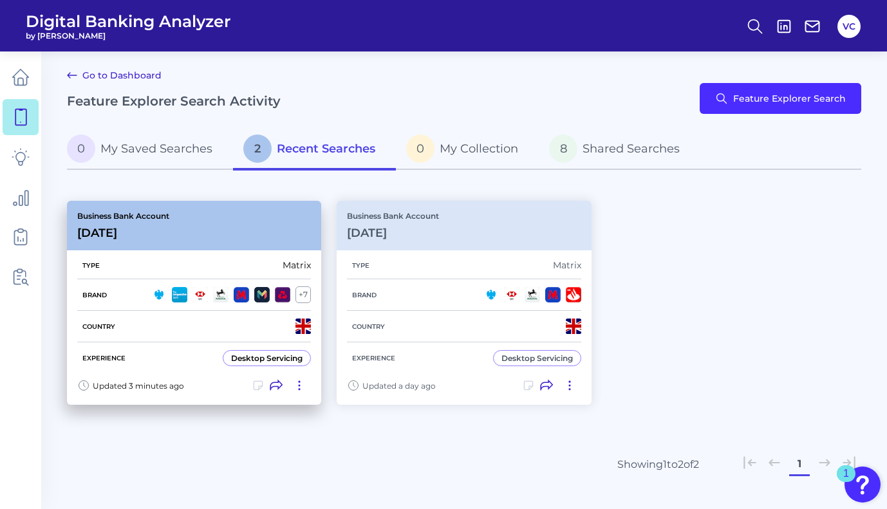
click at [298, 388] on icon at bounding box center [299, 385] width 13 height 13
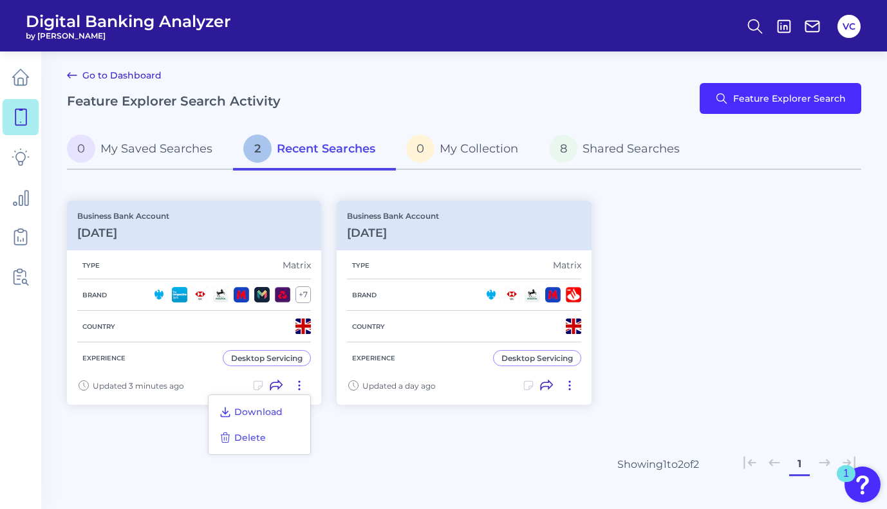
click at [320, 183] on div "0 My Saved Searches 2 Recent Searches 0 My Collection 8 Shared Searches" at bounding box center [464, 157] width 794 height 56
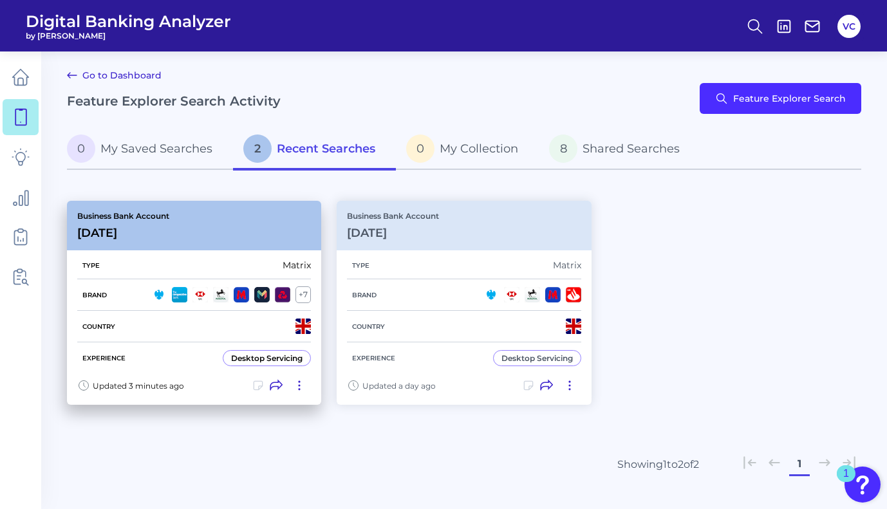
click at [254, 234] on div "Business Bank Account [DATE][FINANCIAL_ID]" at bounding box center [194, 226] width 254 height 50
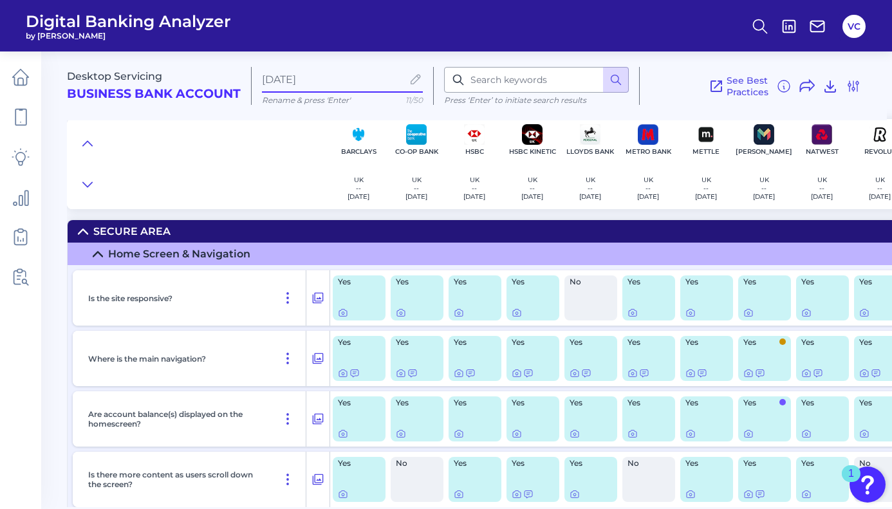
click at [331, 77] on input "[DATE]" at bounding box center [332, 79] width 140 height 12
drag, startPoint x: 341, startPoint y: 78, endPoint x: 257, endPoint y: 75, distance: 83.7
click at [257, 75] on div "[DATE] Rename & press 'Enter' 11/50" at bounding box center [343, 86] width 182 height 38
type input "all banks"
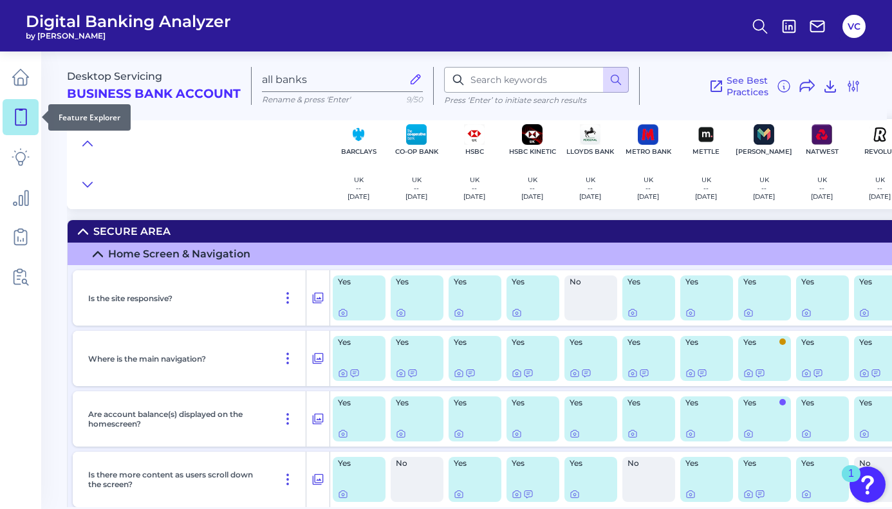
click at [26, 121] on icon at bounding box center [20, 117] width 11 height 16
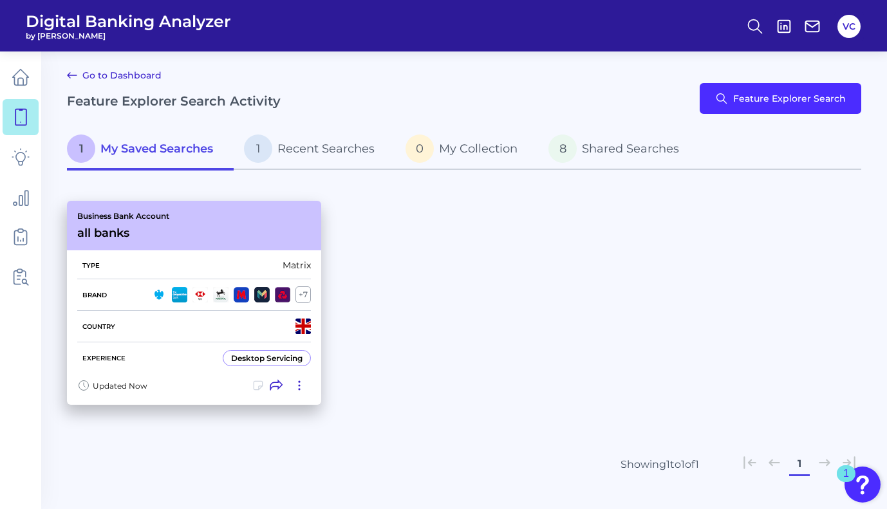
click at [189, 266] on div "Type Matrix" at bounding box center [194, 266] width 234 height 28
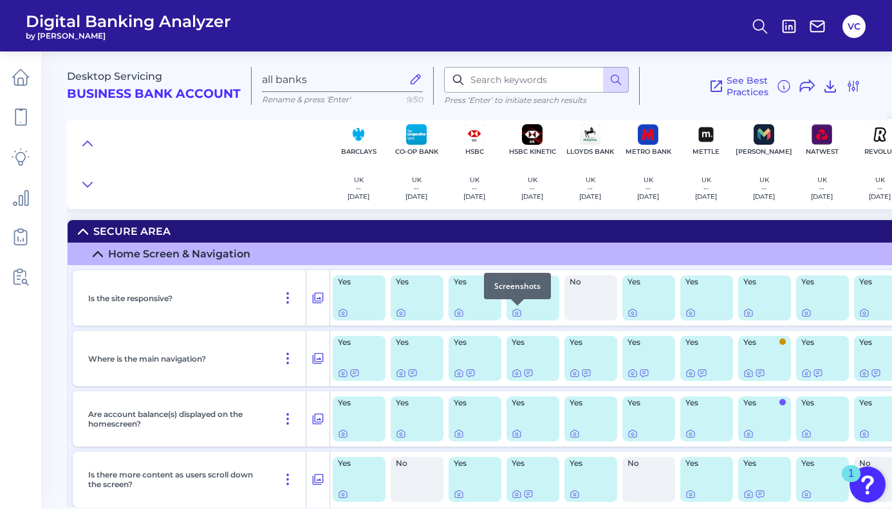
click at [517, 309] on div at bounding box center [517, 305] width 13 height 13
click at [516, 315] on icon at bounding box center [517, 313] width 10 height 10
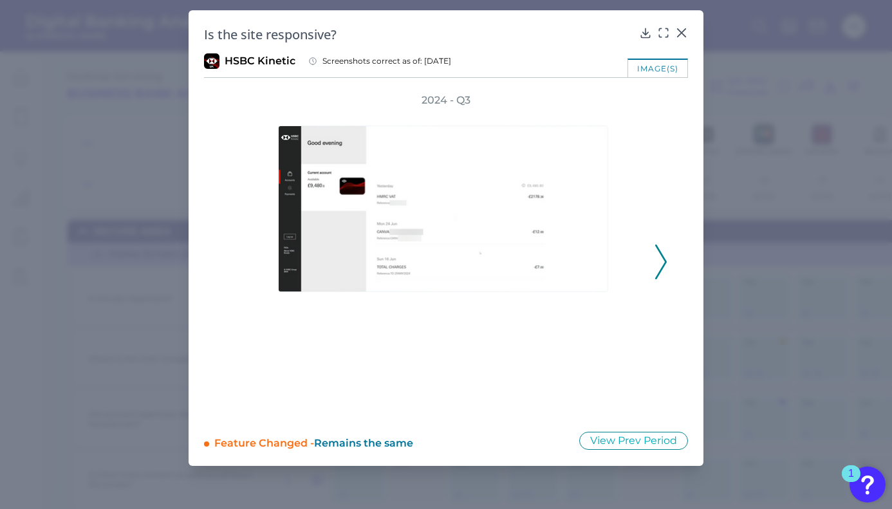
click at [667, 263] on button at bounding box center [660, 262] width 13 height 35
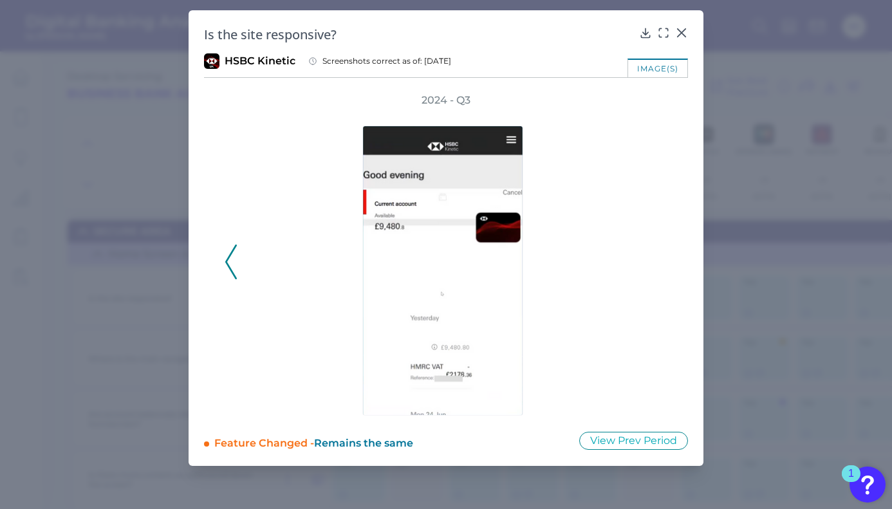
click at [667, 263] on div "2024 - Q3" at bounding box center [446, 254] width 443 height 322
click at [232, 268] on icon at bounding box center [231, 262] width 12 height 35
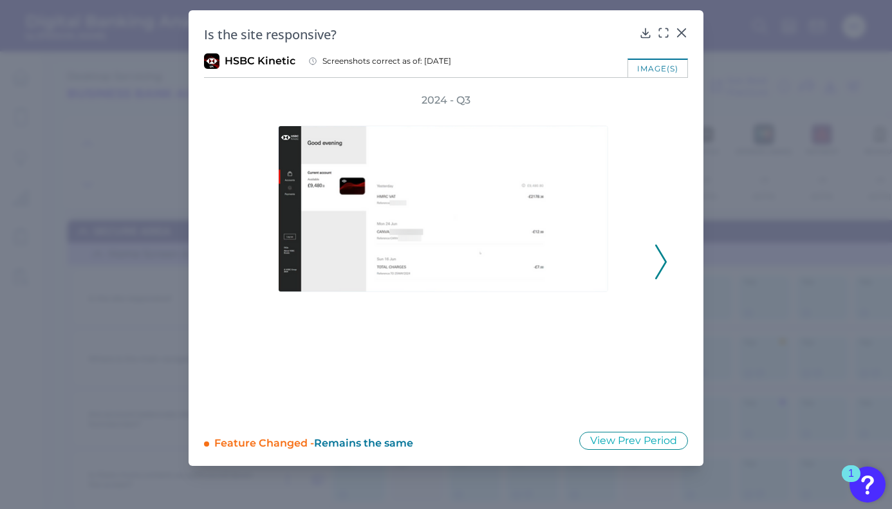
click at [664, 254] on icon at bounding box center [661, 262] width 12 height 35
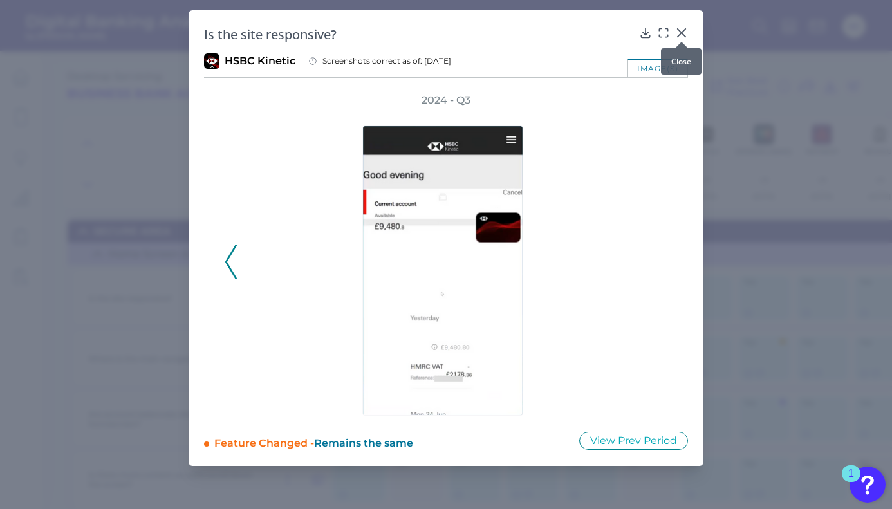
click at [682, 32] on icon at bounding box center [681, 32] width 13 height 13
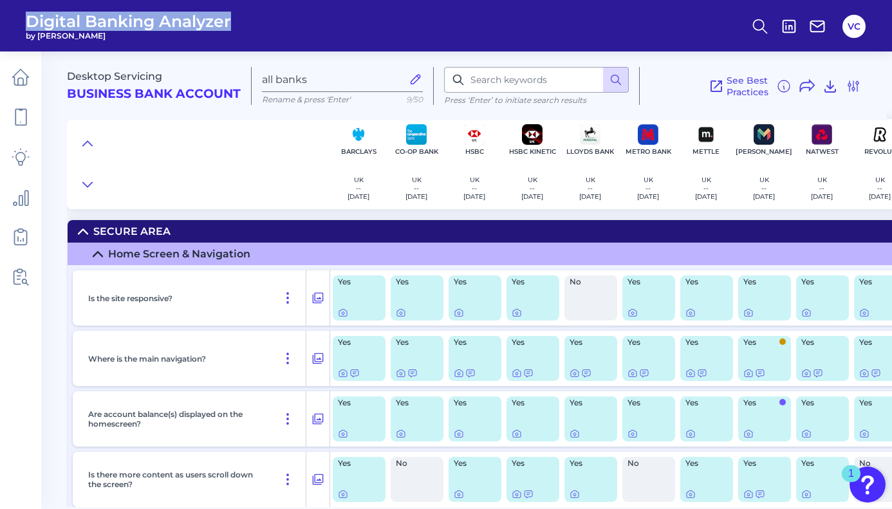
drag, startPoint x: 26, startPoint y: 20, endPoint x: 245, endPoint y: 26, distance: 218.9
click at [246, 26] on header "Digital Banking Analyzer by [PERSON_NAME] VC" at bounding box center [446, 25] width 892 height 51
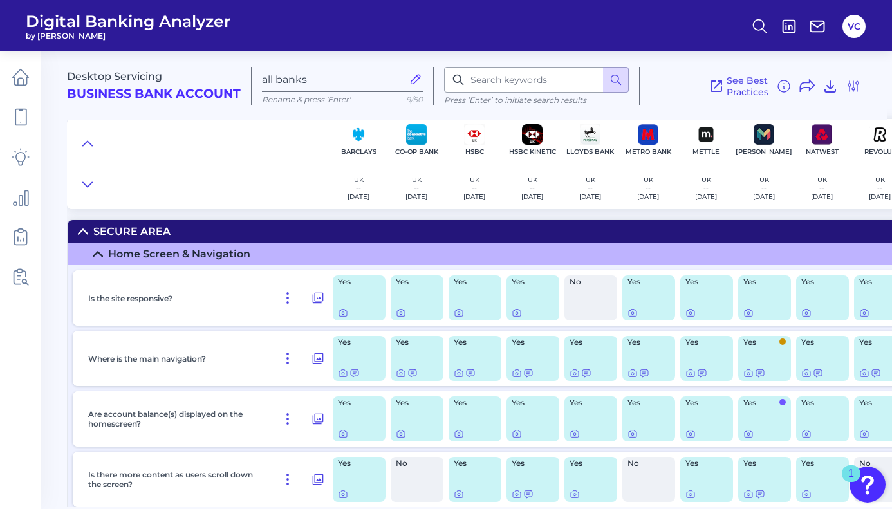
click at [261, 33] on header "Digital Banking Analyzer by [PERSON_NAME] VC" at bounding box center [446, 25] width 892 height 51
click at [248, 32] on header "Digital Banking Analyzer by [PERSON_NAME] VC" at bounding box center [446, 25] width 892 height 51
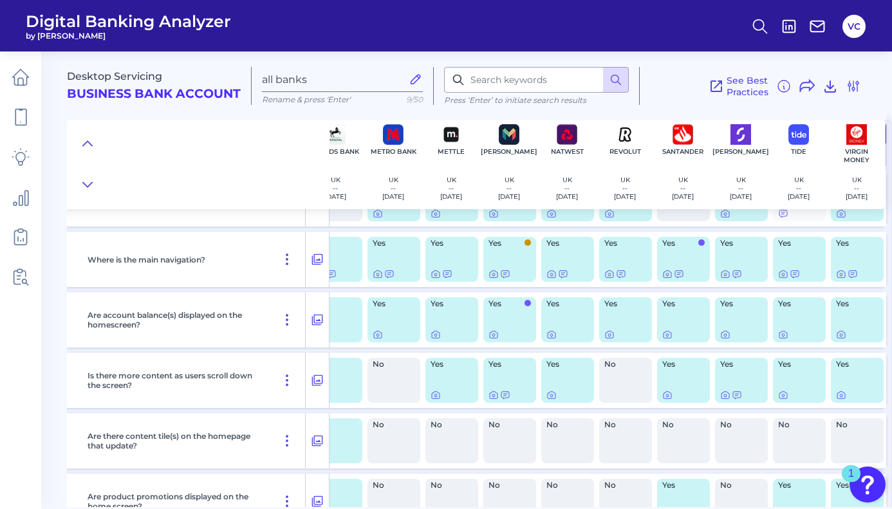
scroll to position [64, 260]
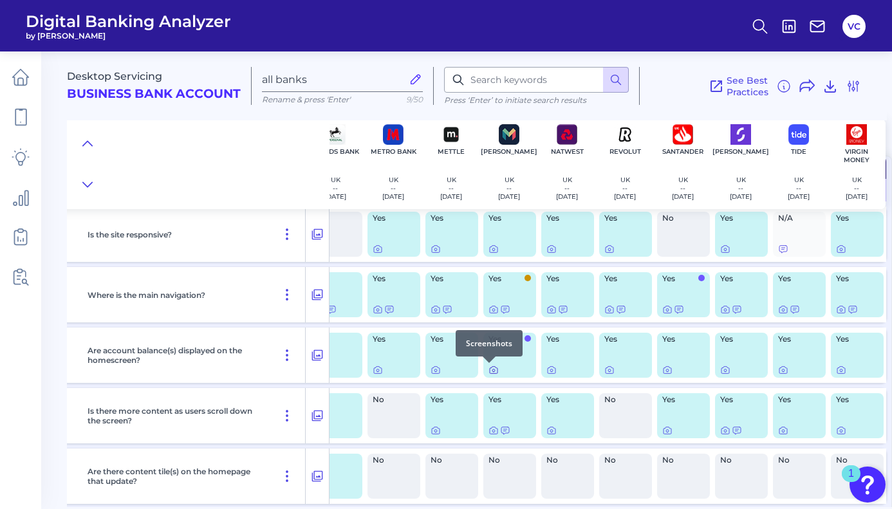
click at [488, 373] on icon at bounding box center [493, 370] width 10 height 10
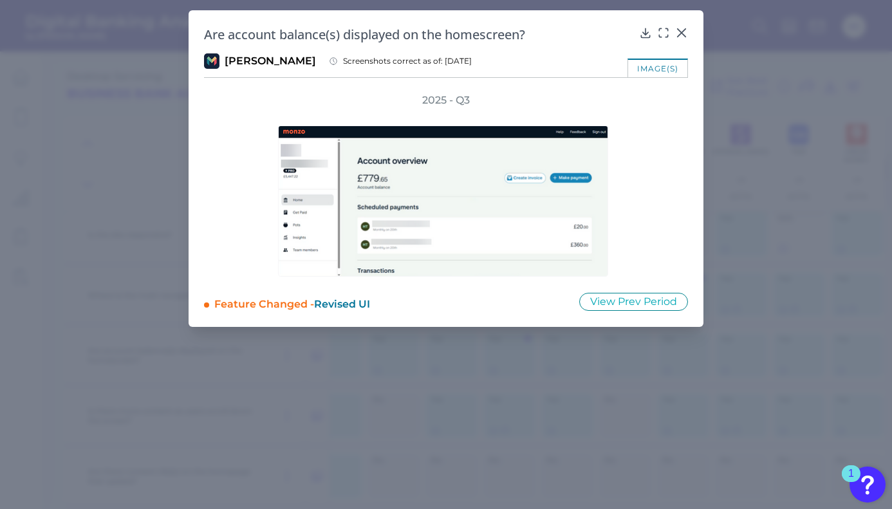
drag, startPoint x: 470, startPoint y: 100, endPoint x: 414, endPoint y: 102, distance: 56.7
click at [414, 102] on div "2025 - Q3" at bounding box center [446, 184] width 443 height 183
click at [683, 31] on icon at bounding box center [682, 33] width 8 height 8
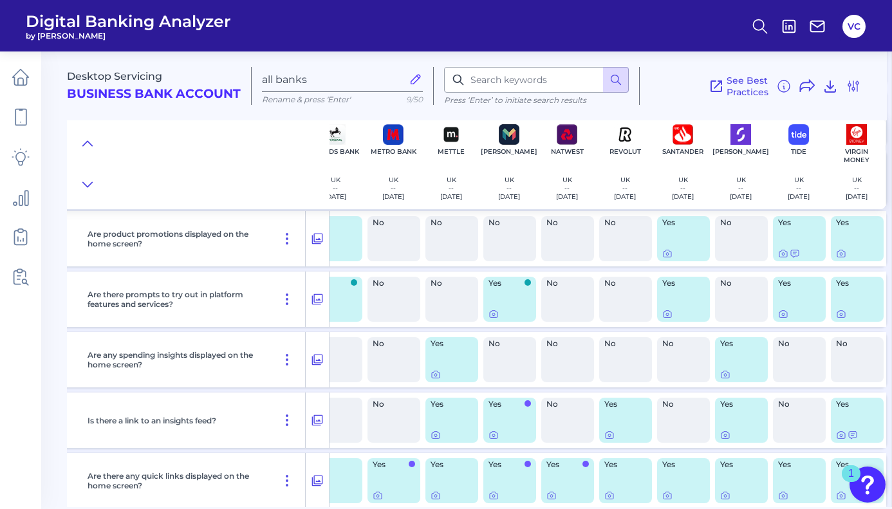
scroll to position [369, 260]
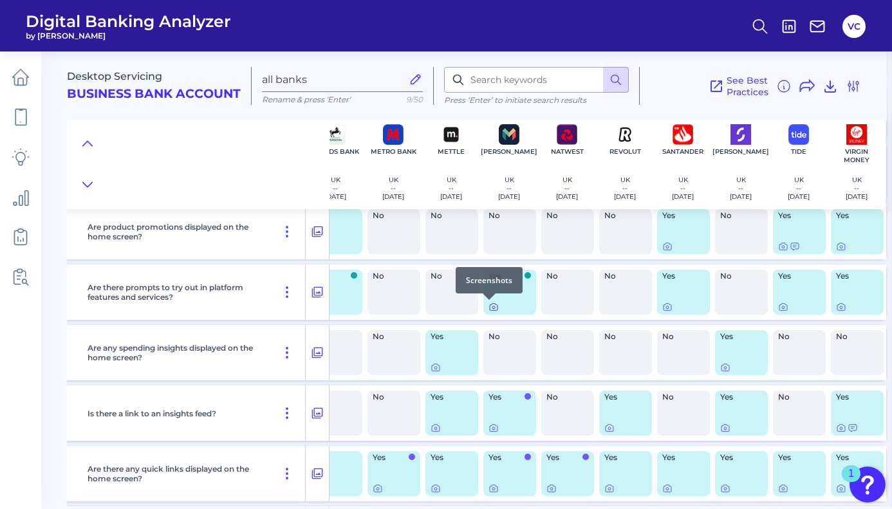
click at [488, 309] on icon at bounding box center [493, 307] width 10 height 10
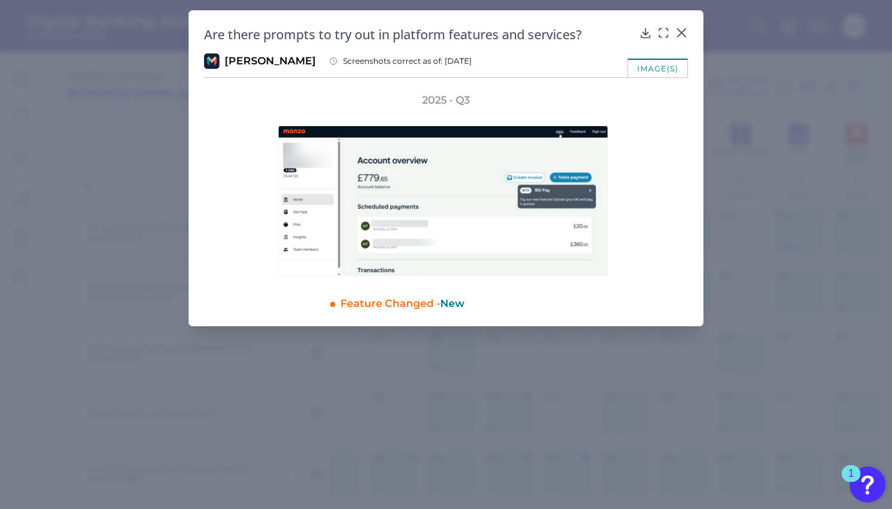
drag, startPoint x: 341, startPoint y: 302, endPoint x: 467, endPoint y: 304, distance: 126.1
click at [469, 304] on div "Feature Changed - New" at bounding box center [514, 301] width 348 height 19
click at [452, 304] on span "New" at bounding box center [452, 303] width 24 height 12
click at [444, 304] on span "New" at bounding box center [452, 303] width 24 height 12
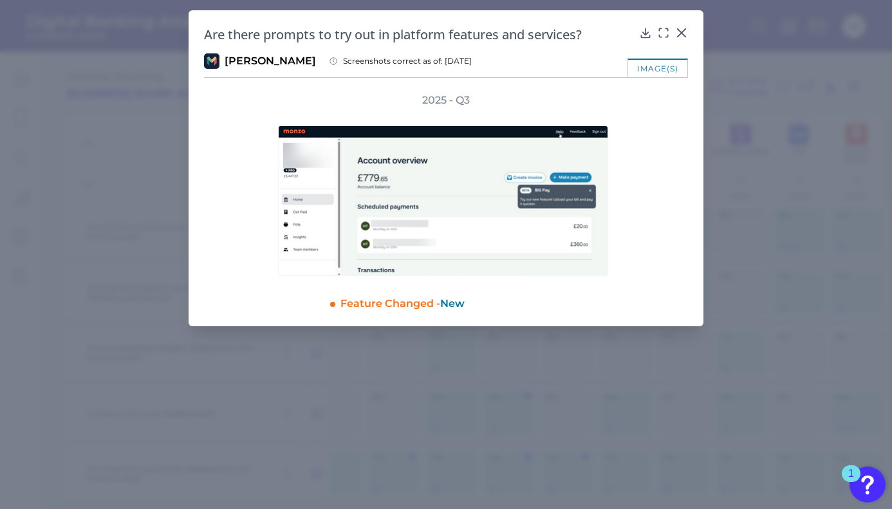
click at [467, 304] on div "Feature Changed - New" at bounding box center [514, 301] width 348 height 19
drag, startPoint x: 443, startPoint y: 304, endPoint x: 465, endPoint y: 303, distance: 21.3
click at [465, 303] on span "New" at bounding box center [452, 303] width 24 height 12
click at [681, 33] on icon at bounding box center [682, 33] width 8 height 8
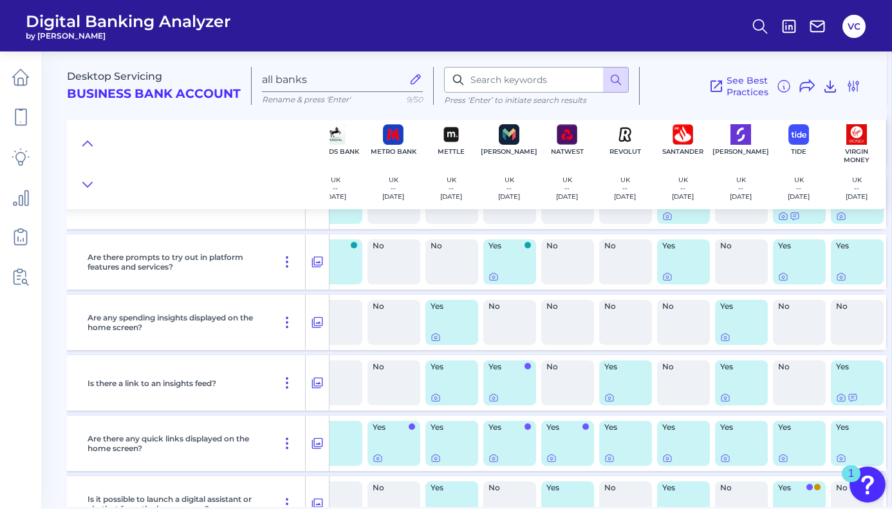
scroll to position [414, 260]
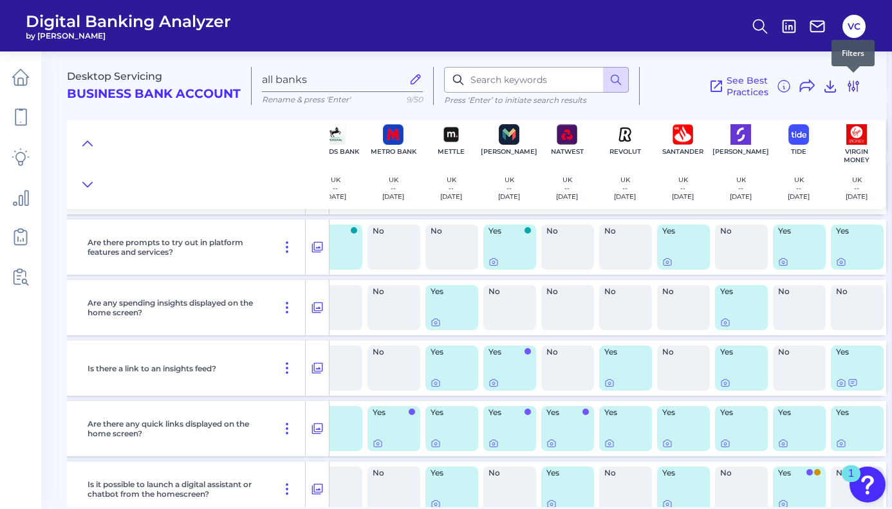
click at [854, 80] on icon at bounding box center [853, 86] width 15 height 15
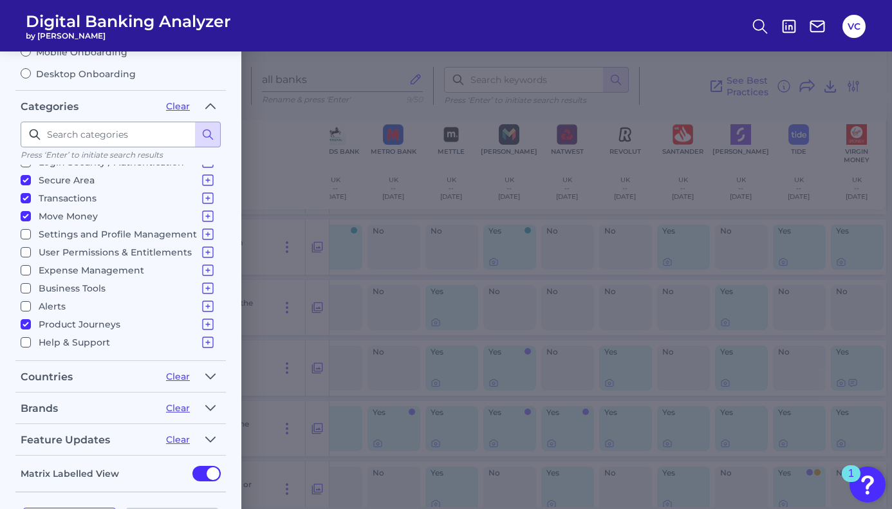
scroll to position [183, 0]
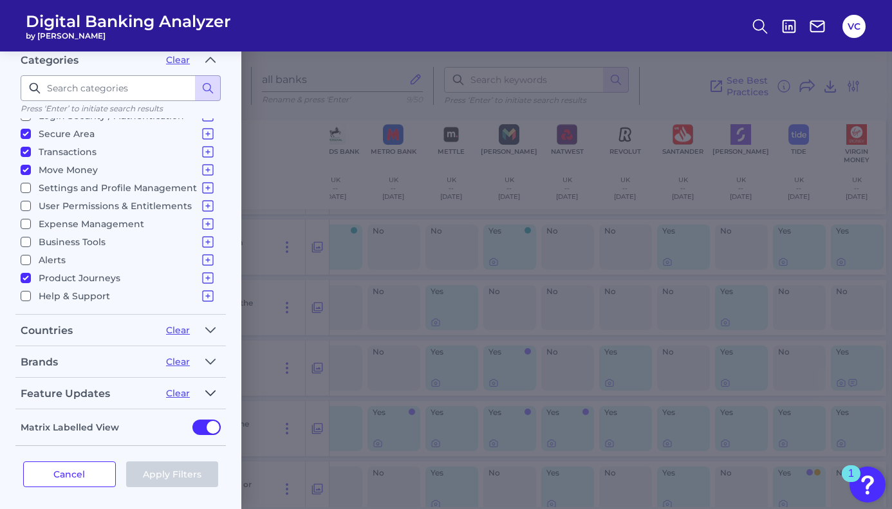
click at [212, 391] on icon "button" at bounding box center [210, 393] width 9 height 5
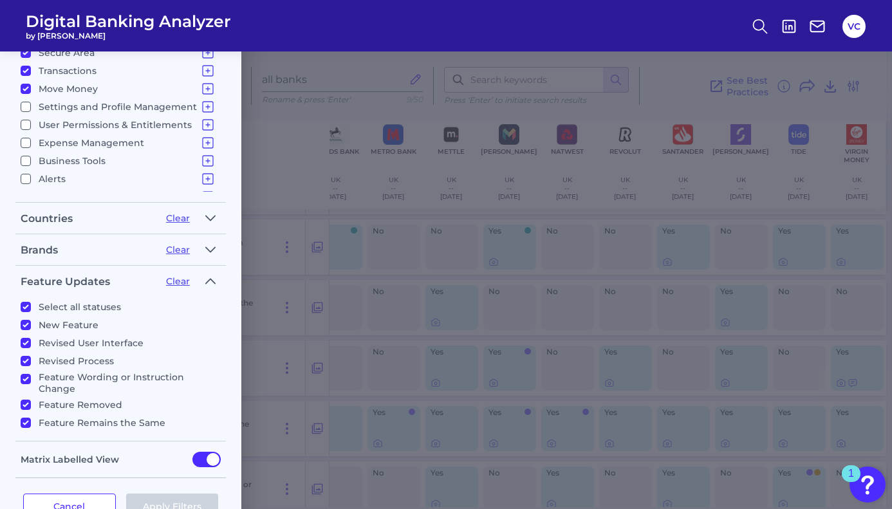
scroll to position [0, 0]
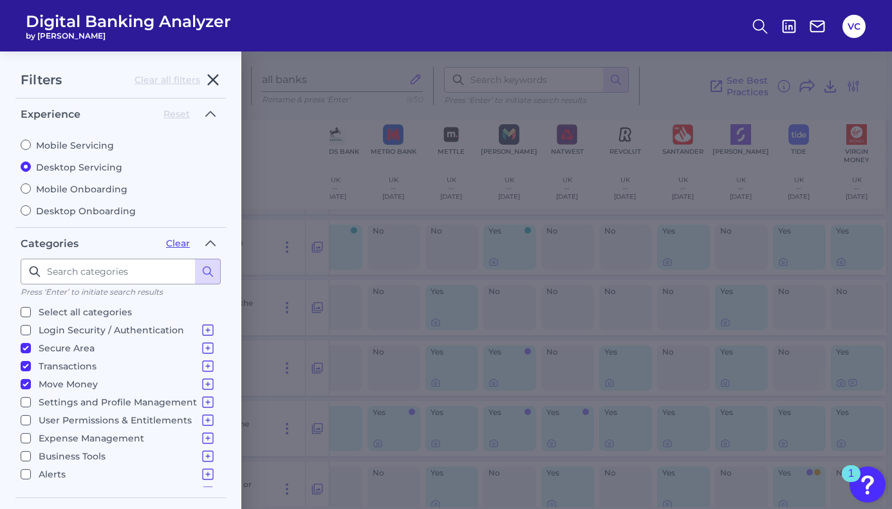
click at [212, 74] on icon "button" at bounding box center [212, 79] width 15 height 15
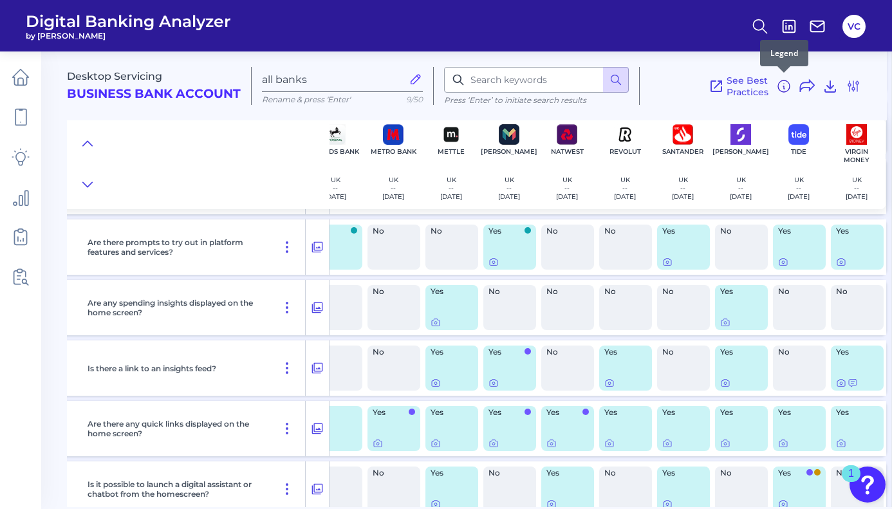
click at [781, 83] on icon at bounding box center [783, 86] width 15 height 15
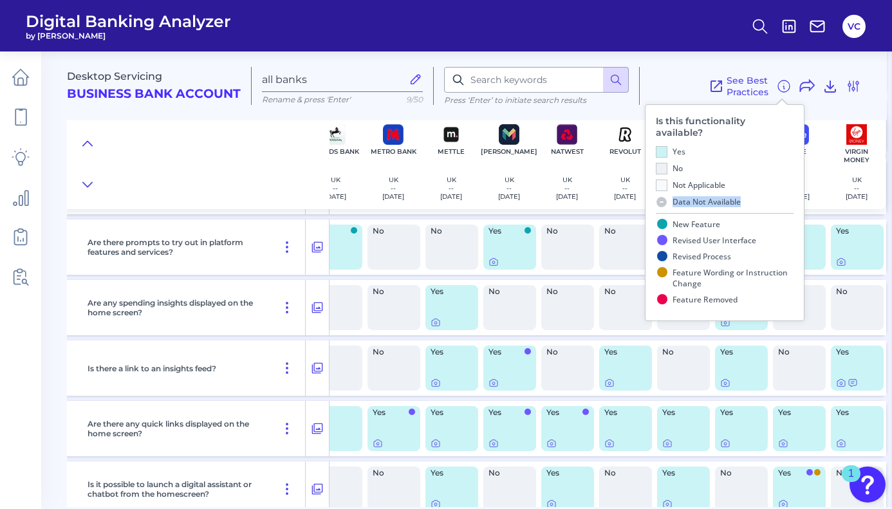
drag, startPoint x: 739, startPoint y: 188, endPoint x: 642, endPoint y: 189, distance: 97.2
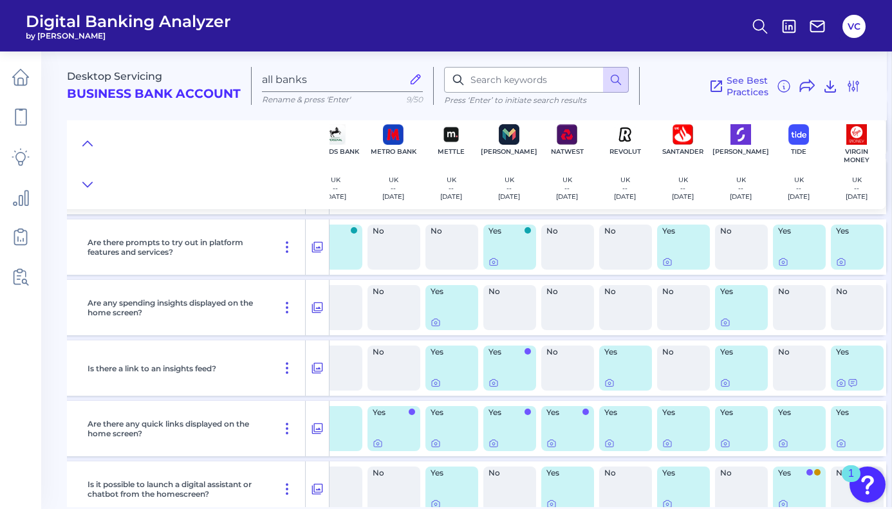
click at [284, 177] on div at bounding box center [198, 164] width 263 height 90
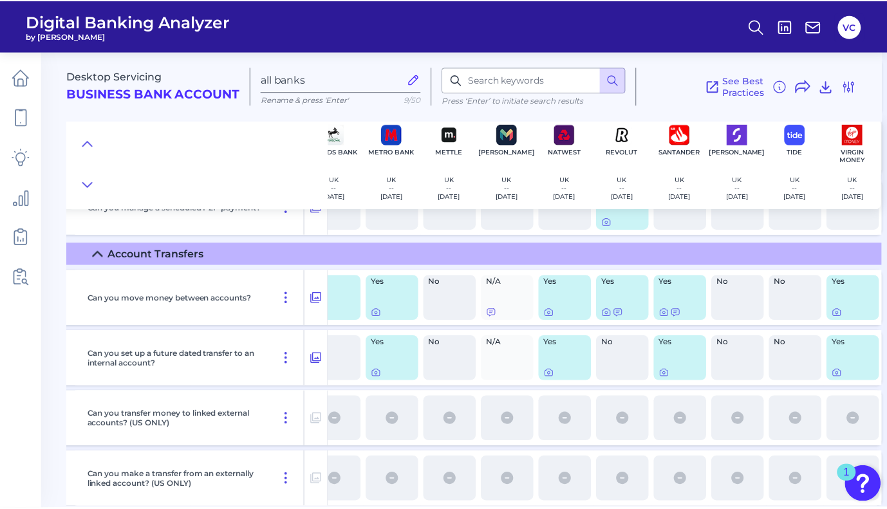
scroll to position [5847, 260]
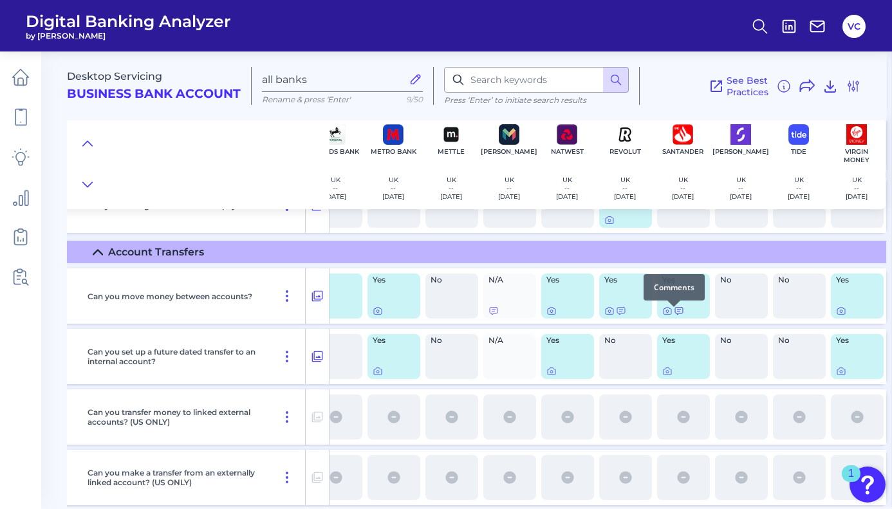
click at [674, 315] on icon at bounding box center [679, 311] width 10 height 10
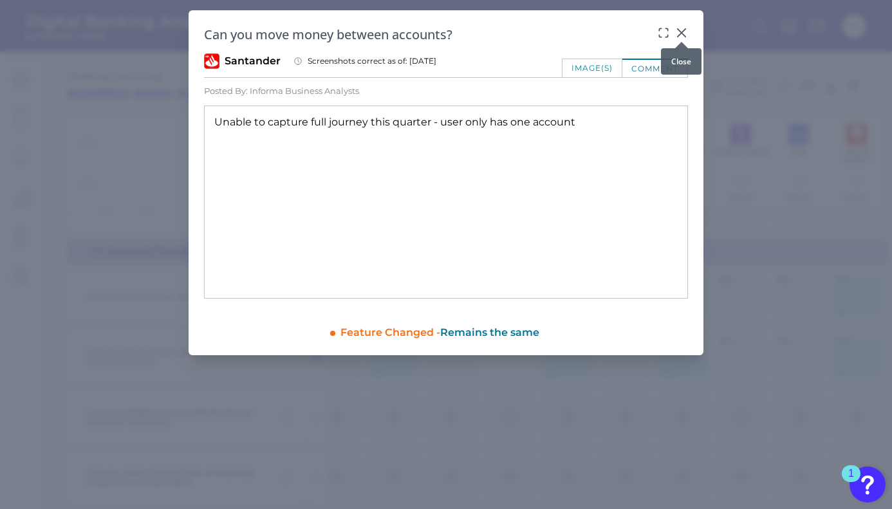
click at [681, 33] on icon at bounding box center [682, 33] width 8 height 8
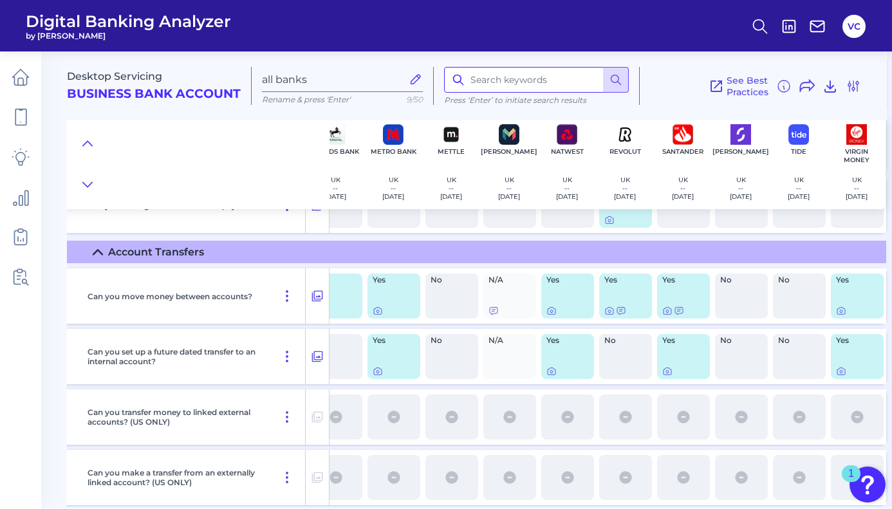
click at [487, 82] on input at bounding box center [536, 80] width 185 height 26
click at [757, 26] on icon at bounding box center [760, 26] width 18 height 18
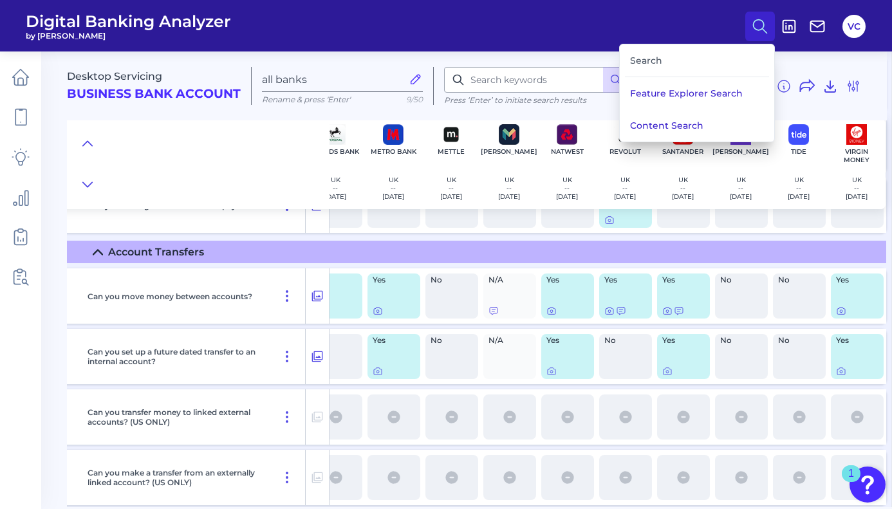
click at [711, 64] on div "Search" at bounding box center [697, 60] width 144 height 33
click at [665, 61] on div "Search" at bounding box center [697, 60] width 144 height 33
click at [19, 157] on icon at bounding box center [21, 157] width 18 height 18
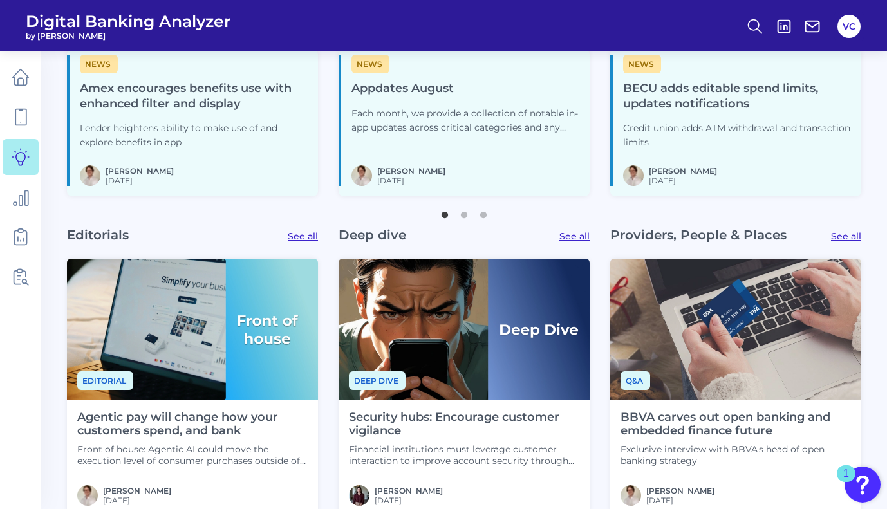
scroll to position [567, 0]
click at [158, 136] on p "Lender heightens ability to make use of and explore benefits in app" at bounding box center [194, 136] width 228 height 28
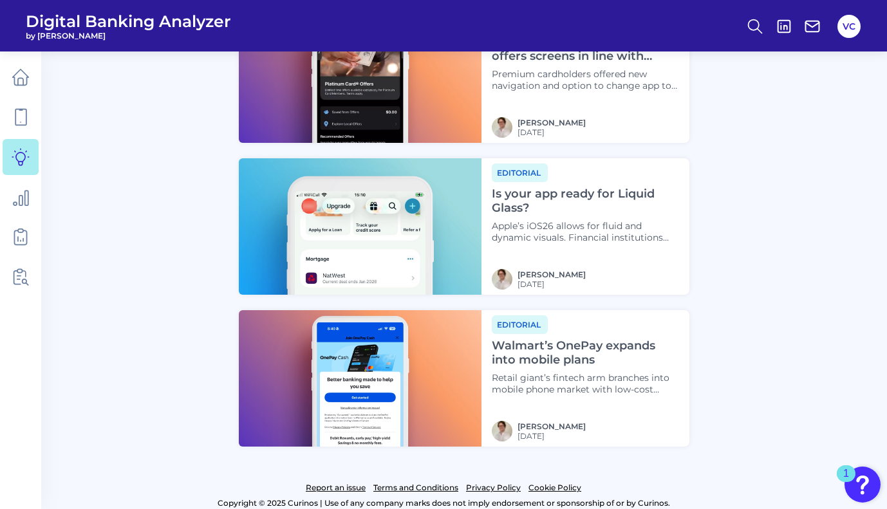
scroll to position [1564, 0]
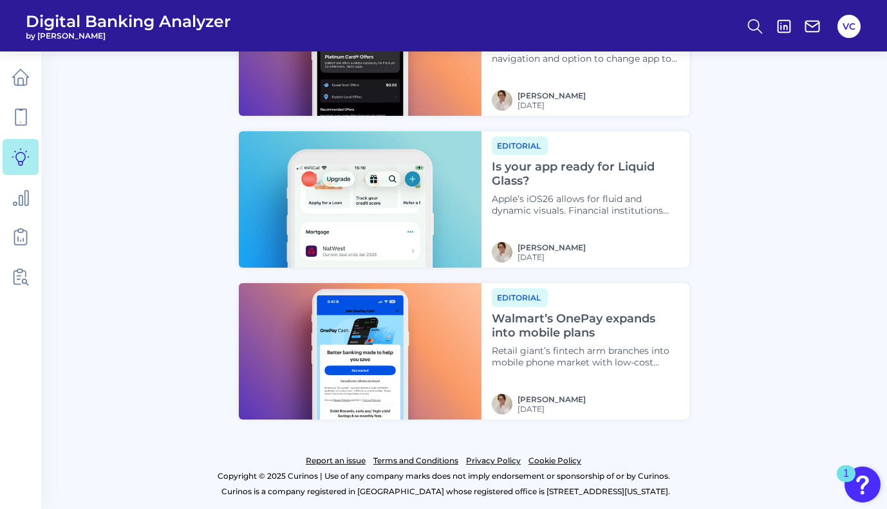
click at [571, 169] on h4 "Is your app ready for Liquid Glass?" at bounding box center [585, 174] width 187 height 28
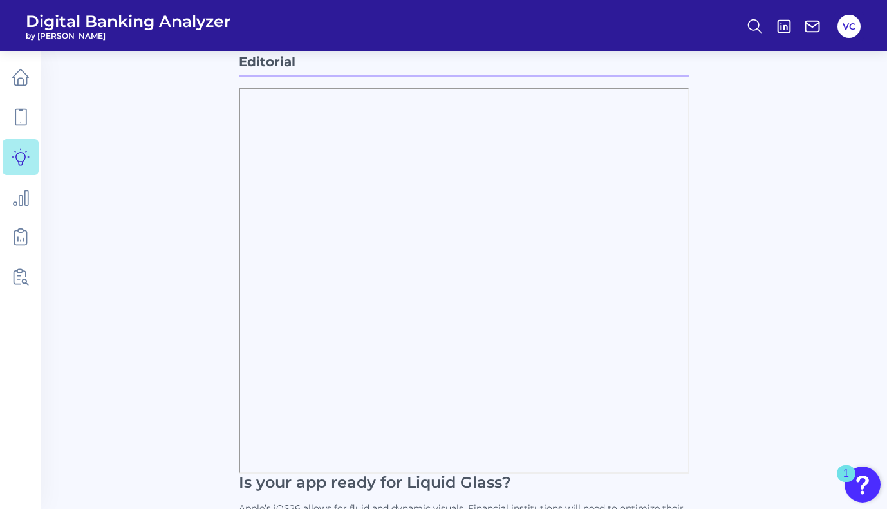
scroll to position [48, 0]
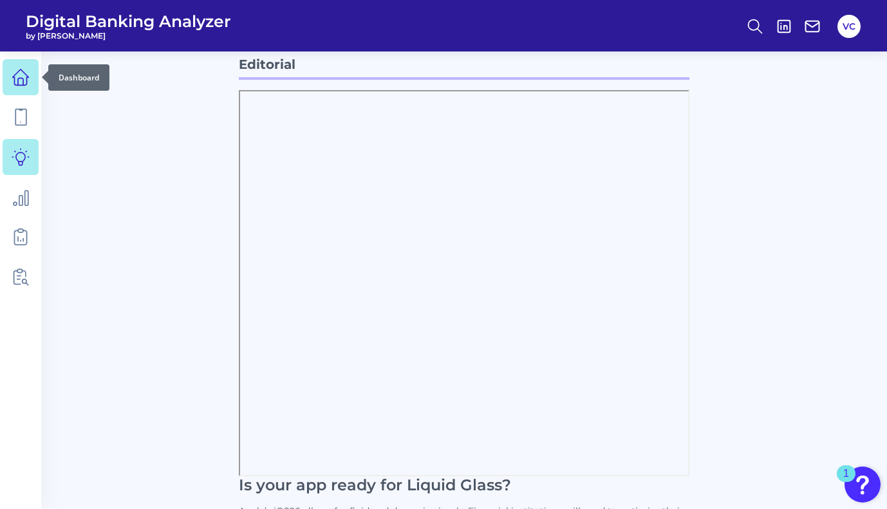
click at [24, 87] on link at bounding box center [21, 77] width 36 height 36
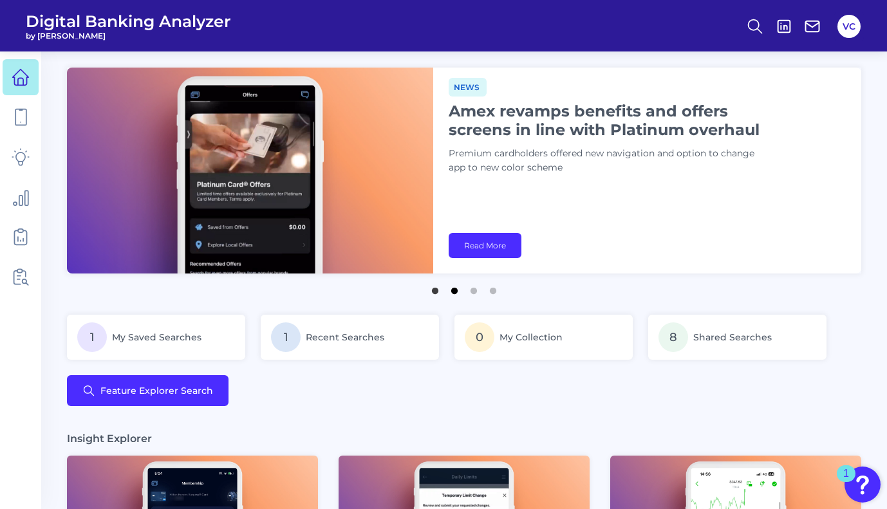
click at [453, 292] on button "2" at bounding box center [454, 287] width 13 height 13
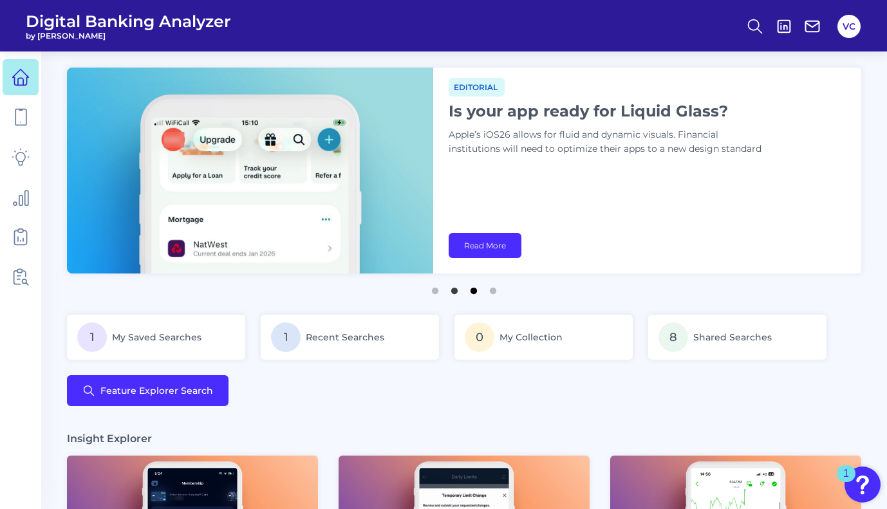
click at [474, 292] on button "3" at bounding box center [473, 287] width 13 height 13
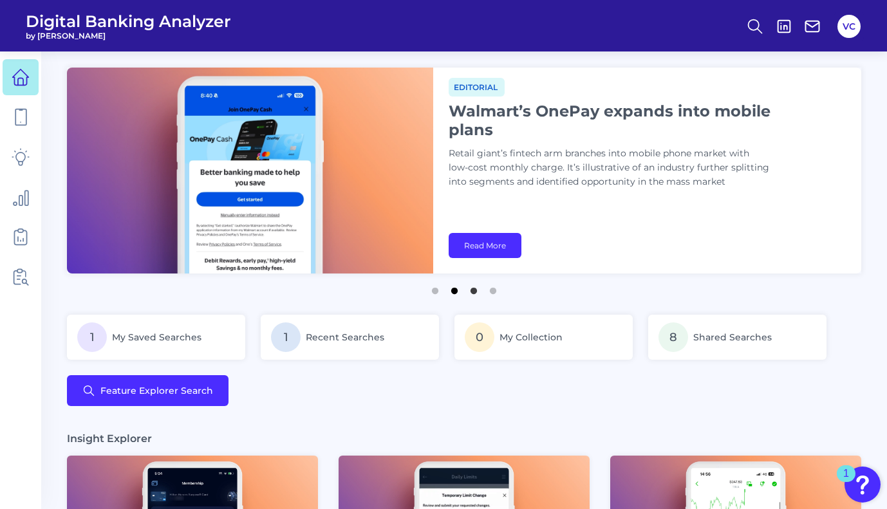
click at [456, 290] on button "2" at bounding box center [454, 287] width 13 height 13
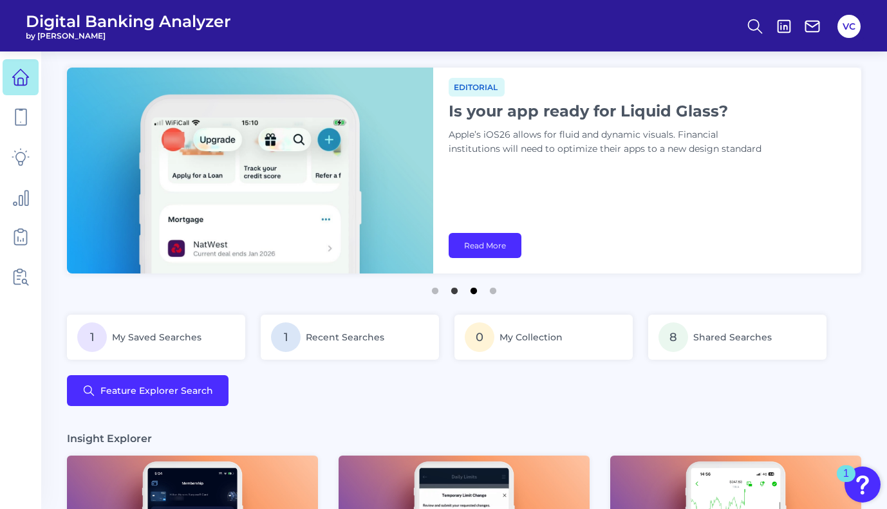
click at [474, 293] on button "3" at bounding box center [473, 287] width 13 height 13
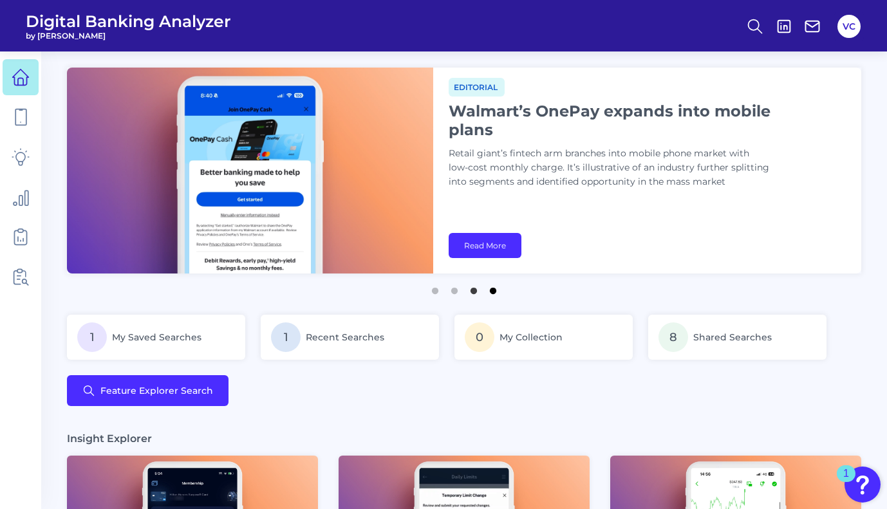
click at [494, 291] on button "4" at bounding box center [493, 287] width 13 height 13
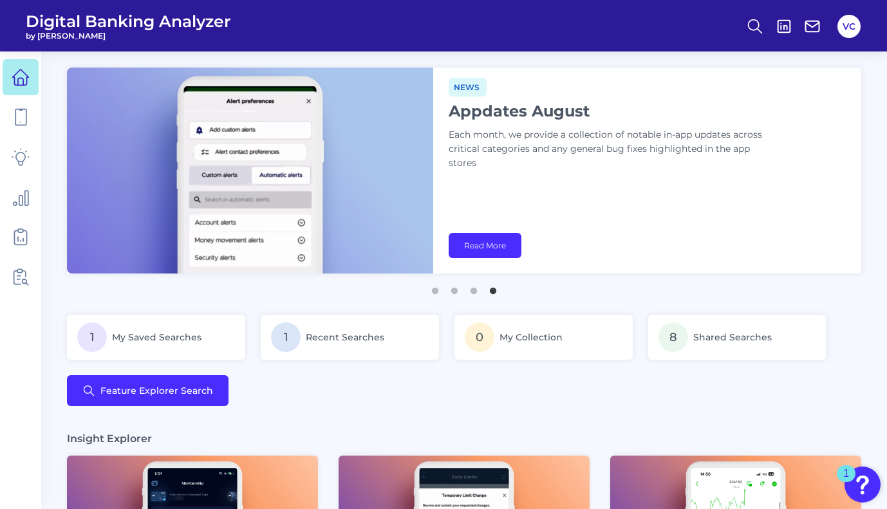
click at [227, 292] on ul "1 2 3 4" at bounding box center [464, 286] width 794 height 16
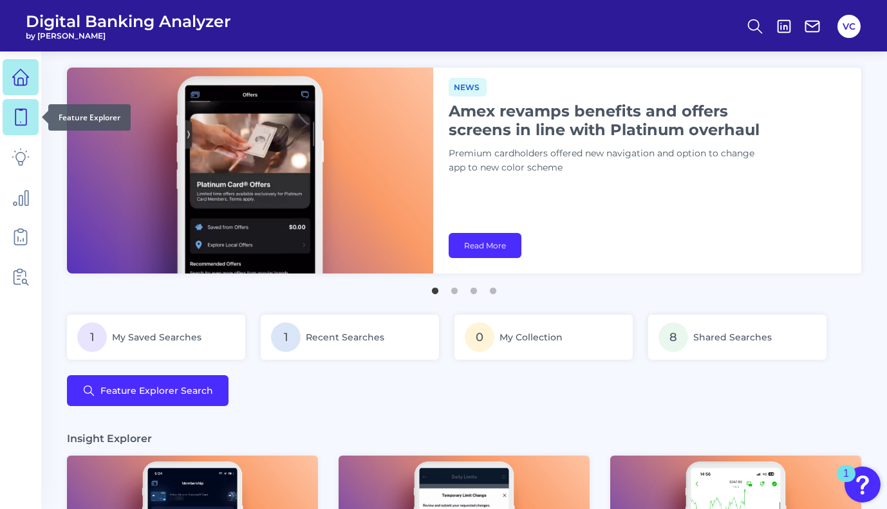
click at [30, 125] on link at bounding box center [21, 117] width 36 height 36
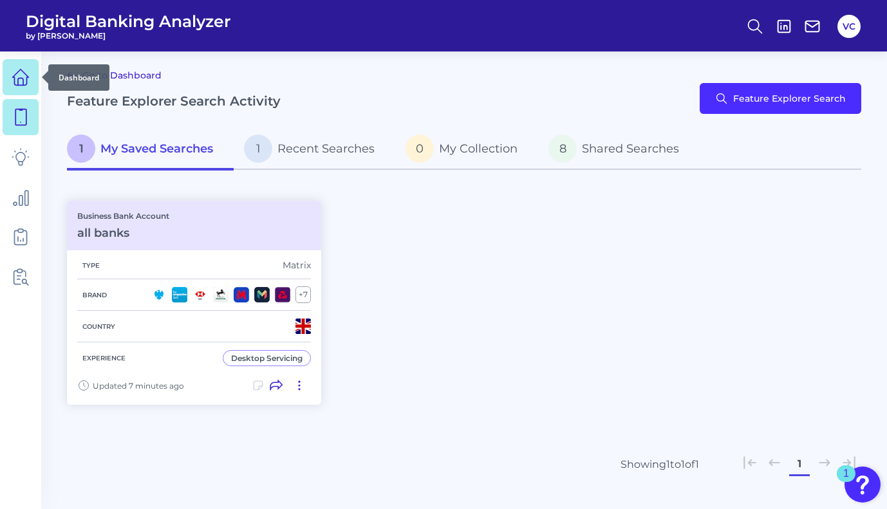
click at [27, 82] on icon at bounding box center [21, 78] width 16 height 16
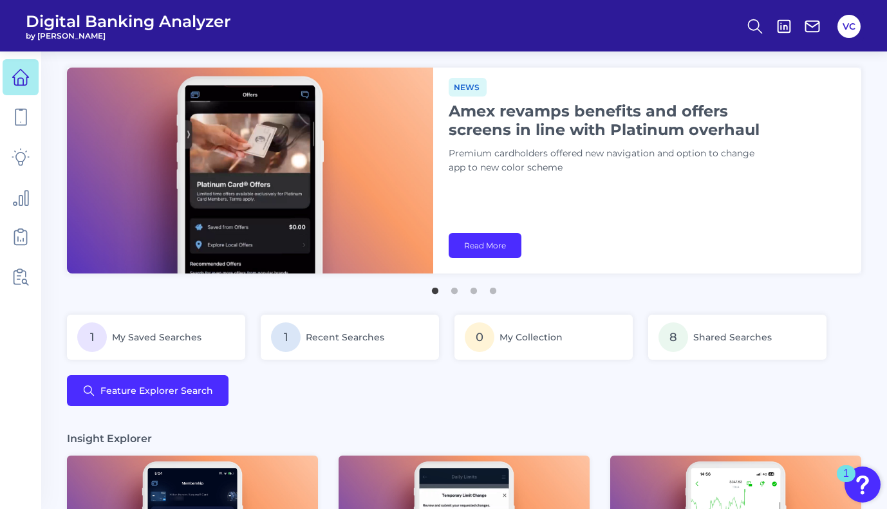
click at [252, 317] on div "1 My Saved Searches 1 Recent Searches 0 My Collection 8 Shared Searches Feature…" at bounding box center [464, 360] width 794 height 91
click at [21, 197] on icon at bounding box center [21, 197] width 18 height 18
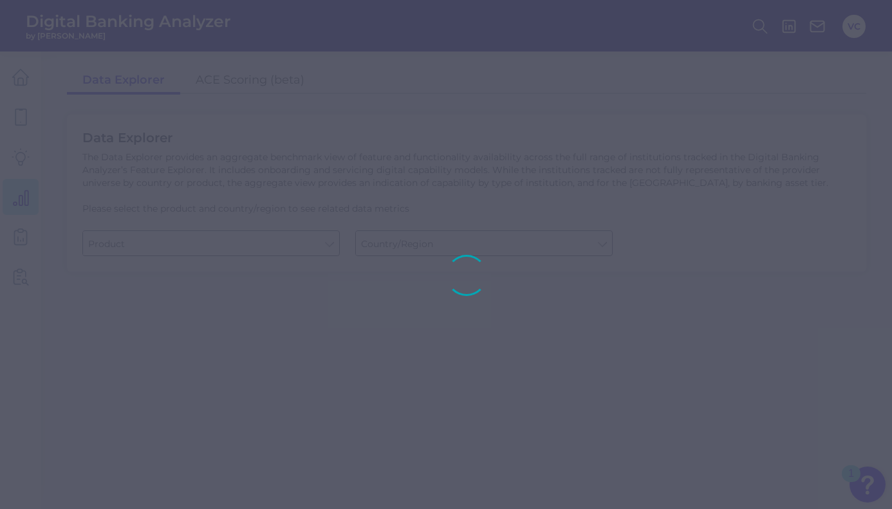
type input "Business Bank Account"
type input "Global (excl. US)"
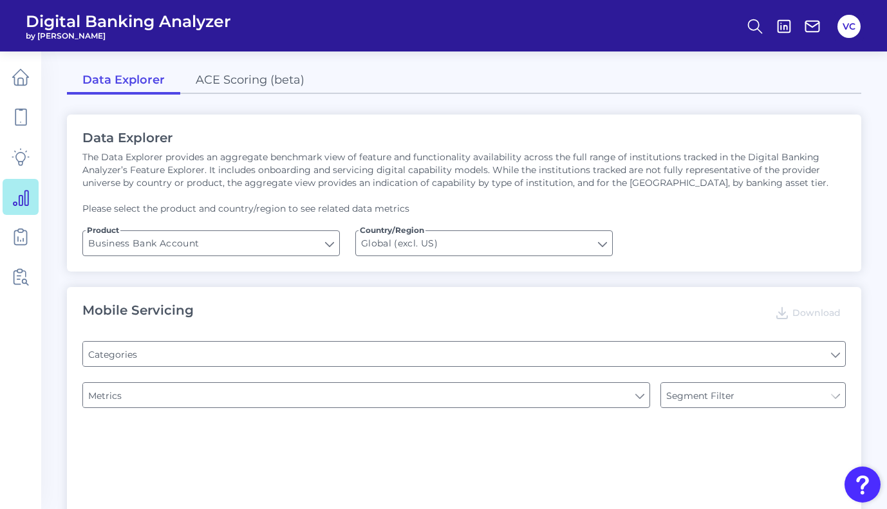
type input "Pre-login Features"
type input "Type of Institution"
type input "Login"
type input "Type of Institution"
type input "Channel"
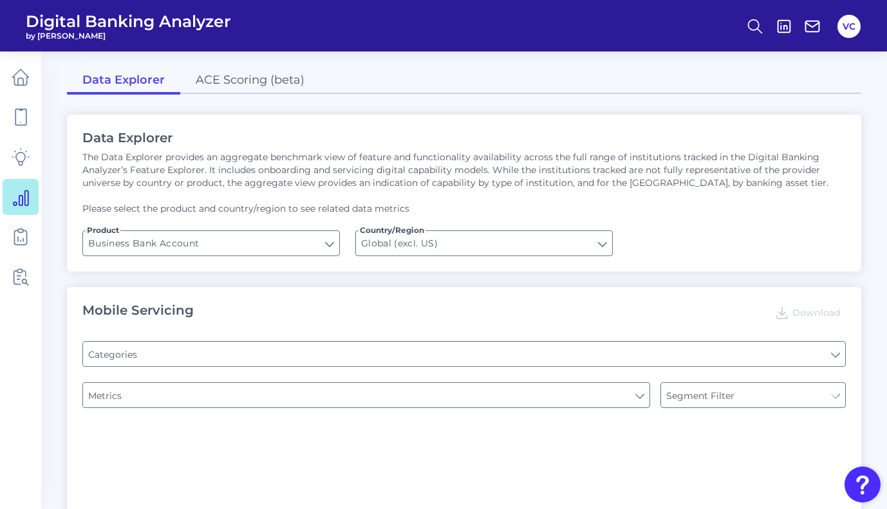
type input "Type of Institution"
type input "Upon opening the app are users immediately prompted to use Touch/Face ID to log…"
type input "Does it offer third-party single sign on?"
type input "Can you apply for the PRODUCT as a new to brand customer on ANY digital channel?"
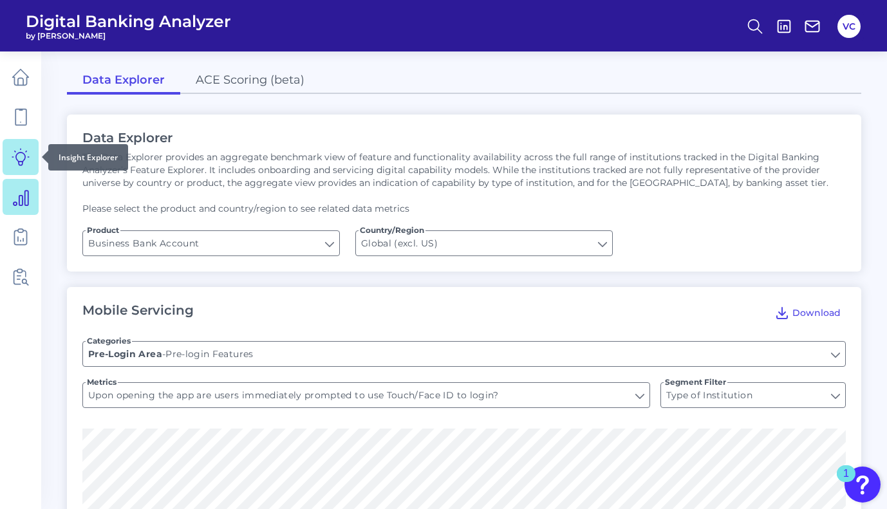
click at [17, 160] on icon at bounding box center [21, 157] width 18 height 18
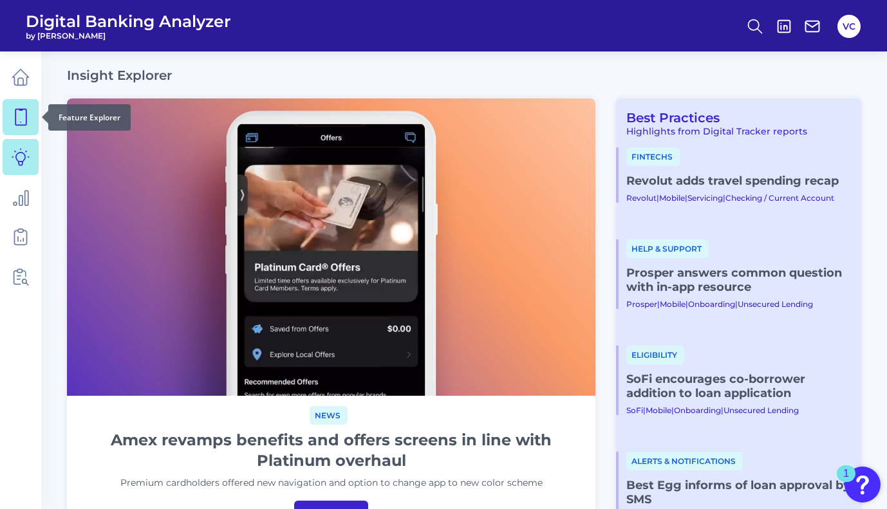
click at [27, 120] on icon at bounding box center [21, 117] width 18 height 18
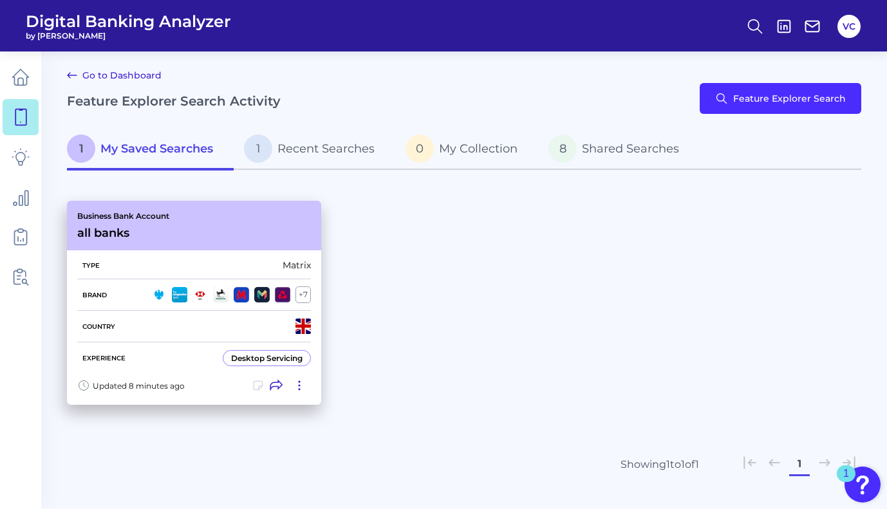
click at [311, 263] on div "Type Matrix Brand + 7 Country Experience Desktop Servicing" at bounding box center [194, 312] width 254 height 124
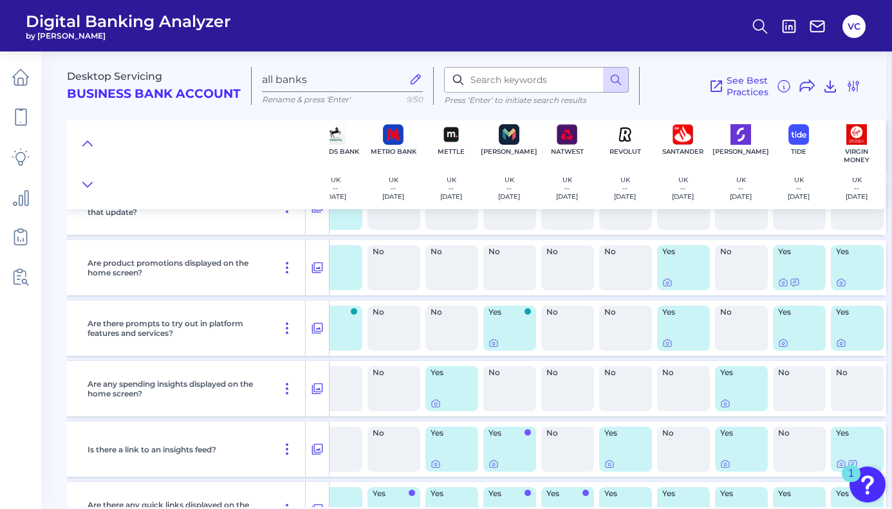
scroll to position [0, 260]
